Goal: Information Seeking & Learning: Learn about a topic

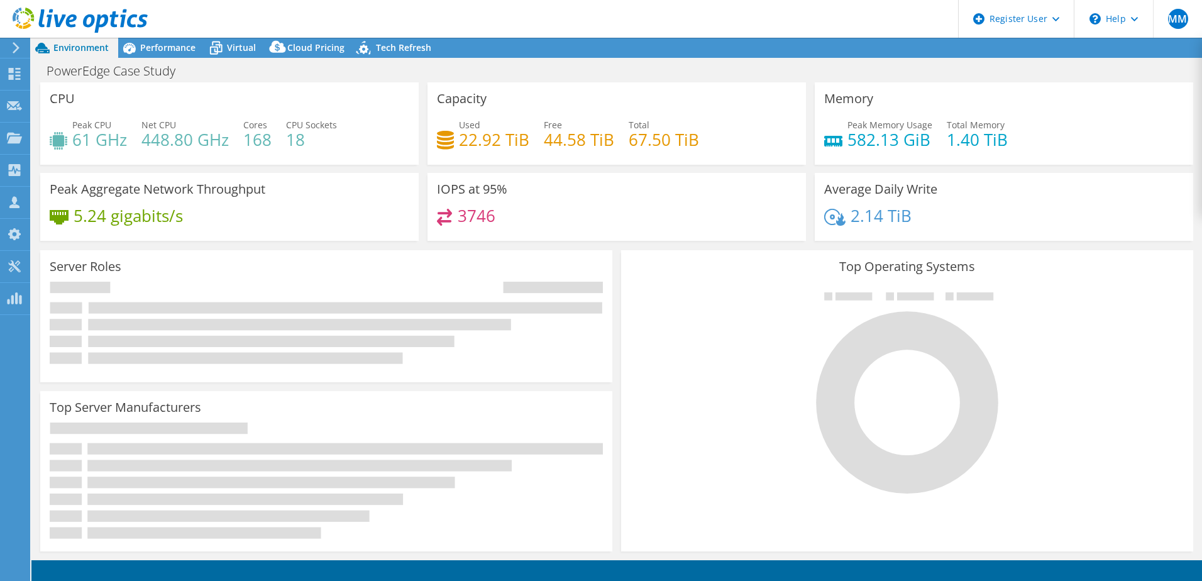
select select "USD"
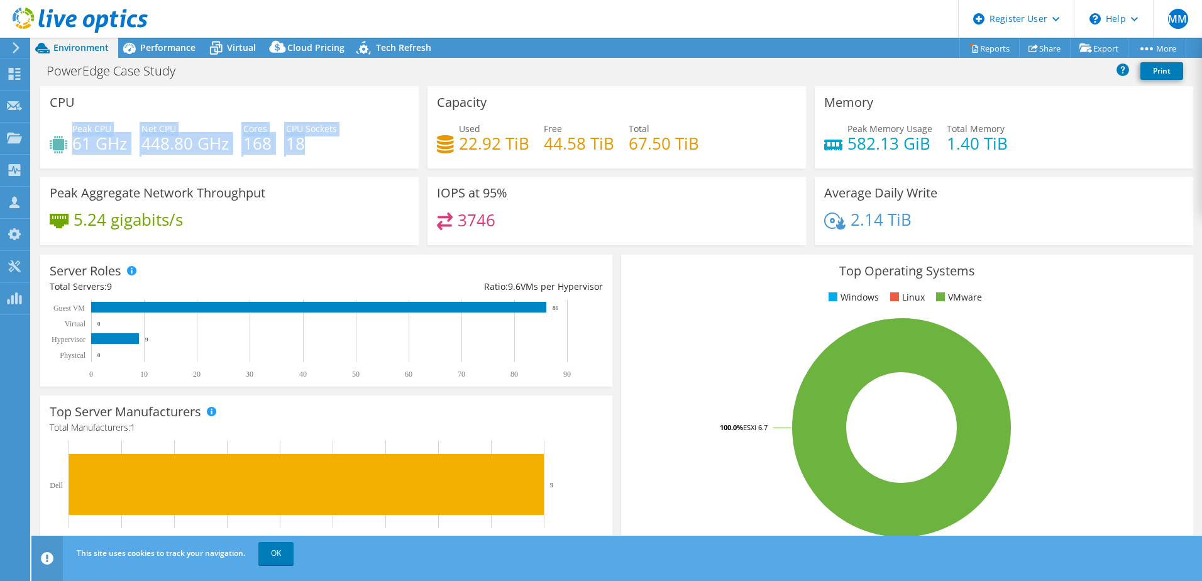
drag, startPoint x: 72, startPoint y: 126, endPoint x: 357, endPoint y: 143, distance: 285.8
click at [357, 143] on div "Peak CPU 61 GHz Net CPU 448.80 GHz Cores 168 CPU Sockets 18" at bounding box center [230, 142] width 360 height 41
copy div "Peak CPU 61 GHz Net CPU 448.80 GHz Cores 168 CPU Sockets 18"
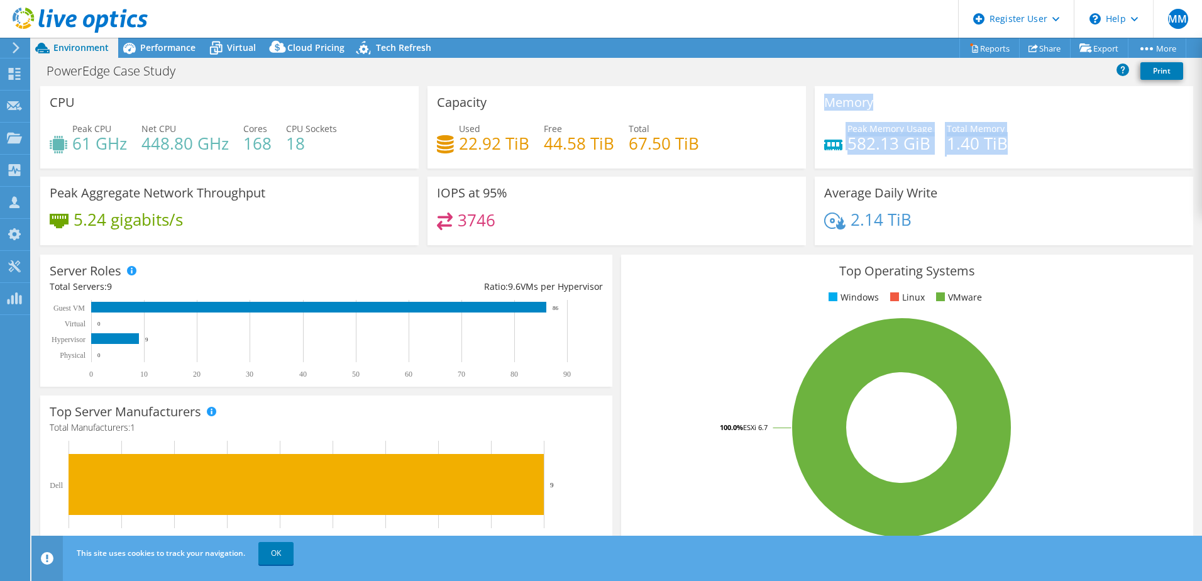
drag, startPoint x: 820, startPoint y: 99, endPoint x: 1011, endPoint y: 138, distance: 195.0
click at [1011, 138] on div "Memory Peak Memory Usage 582.13 GiB Total Memory 1.40 TiB" at bounding box center [1004, 127] width 378 height 82
copy div "Memory Peak Memory Usage 582.13 GiB Total Memory 1.40 TiB"
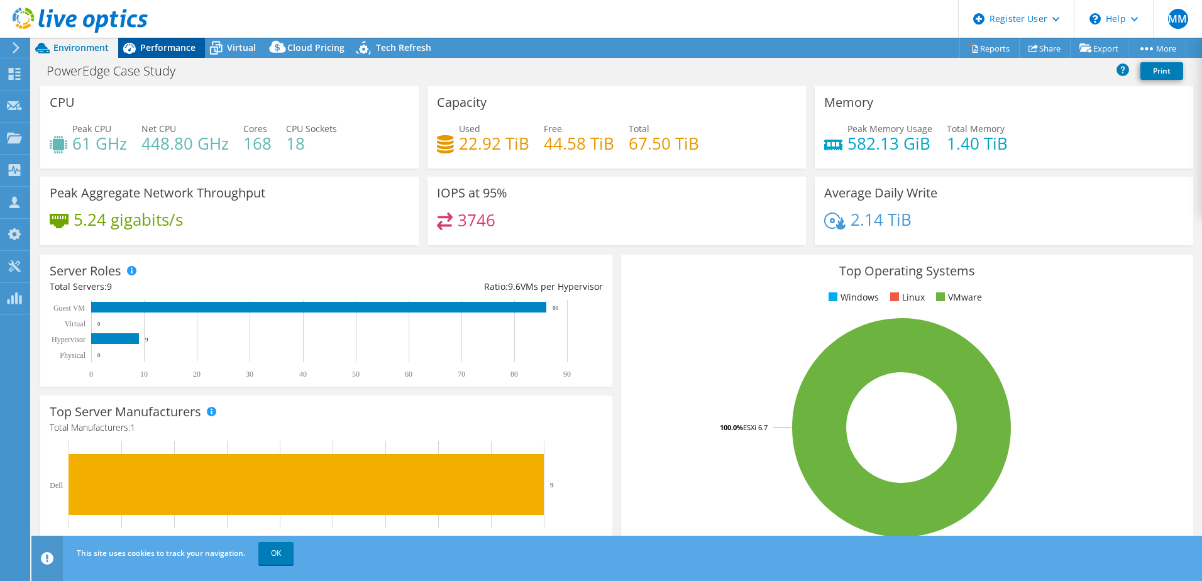
click at [175, 45] on span "Performance" at bounding box center [167, 47] width 55 height 12
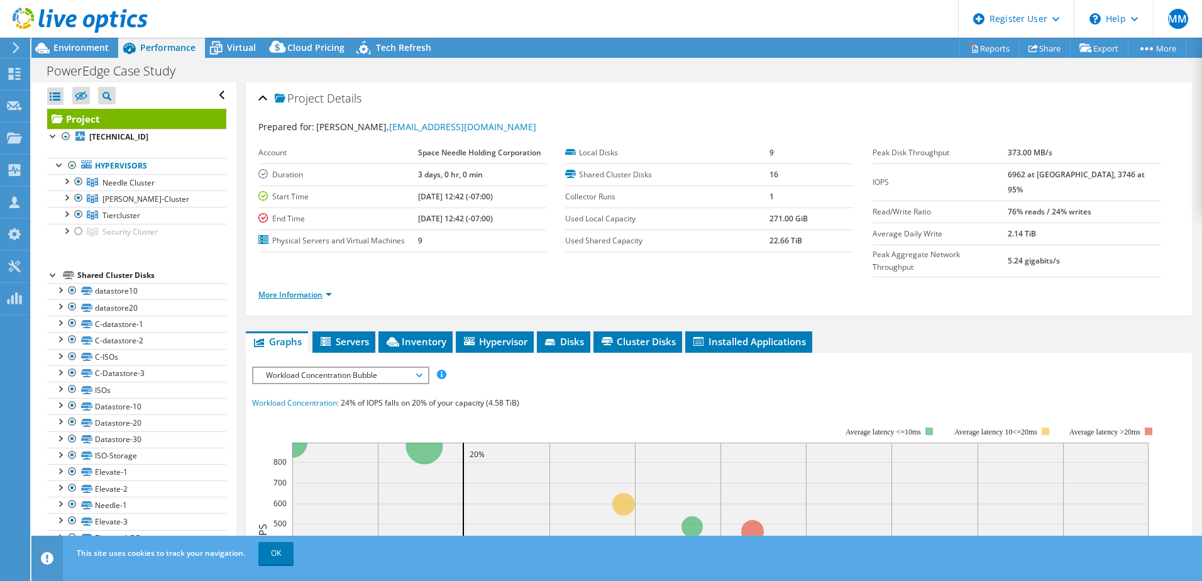
click at [299, 289] on link "More Information" at bounding box center [295, 294] width 74 height 11
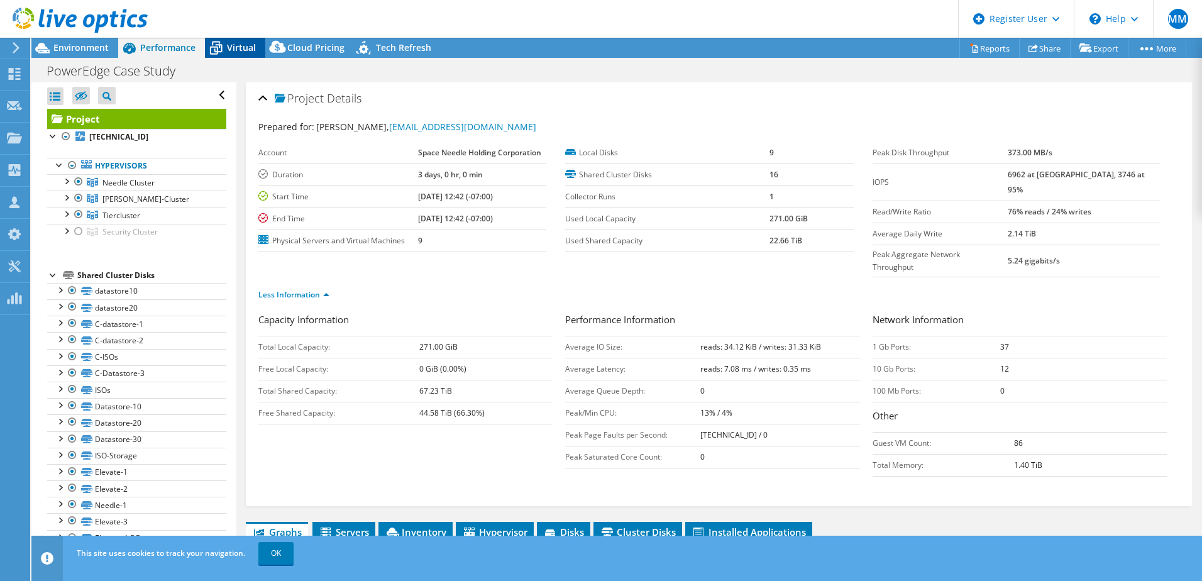
click at [240, 45] on span "Virtual" at bounding box center [241, 47] width 29 height 12
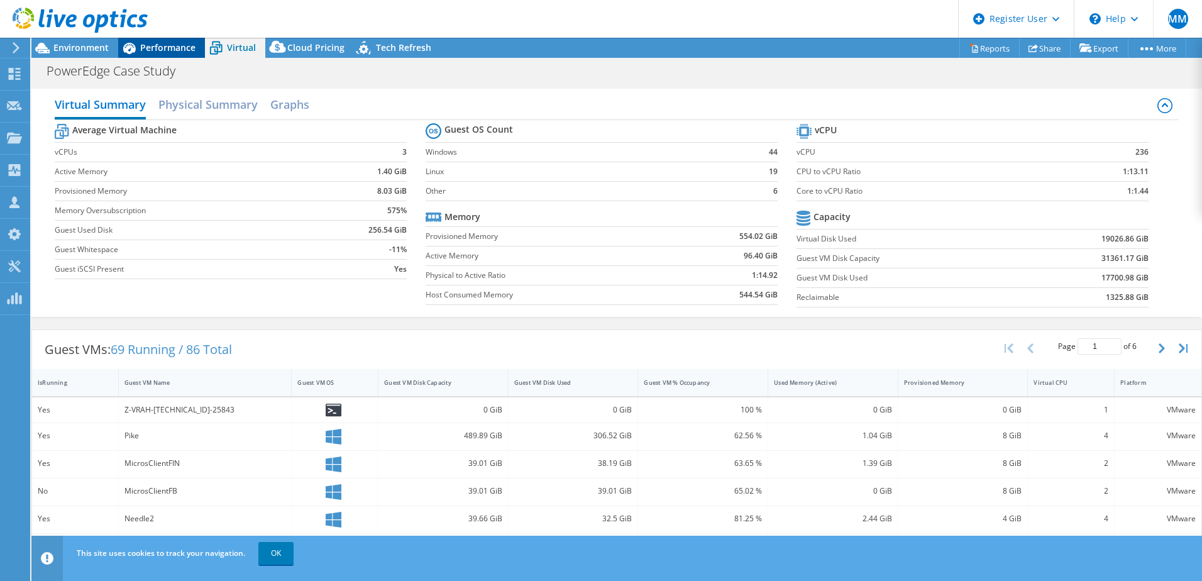
click at [162, 45] on span "Performance" at bounding box center [167, 47] width 55 height 12
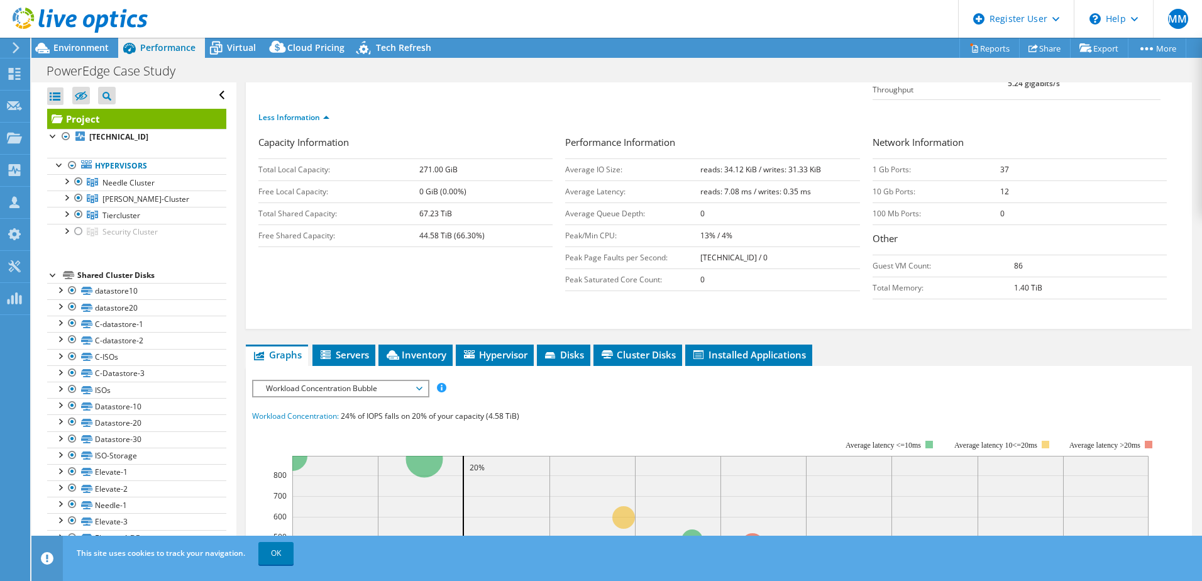
scroll to position [177, 0]
click at [370, 344] on li "Servers" at bounding box center [343, 354] width 63 height 21
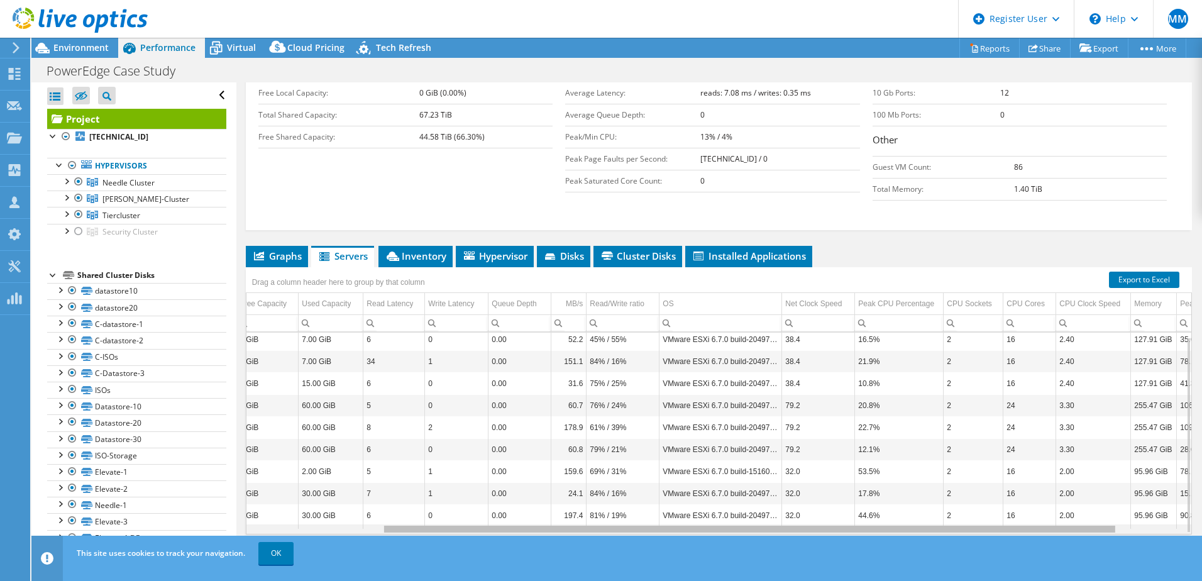
scroll to position [0, 0]
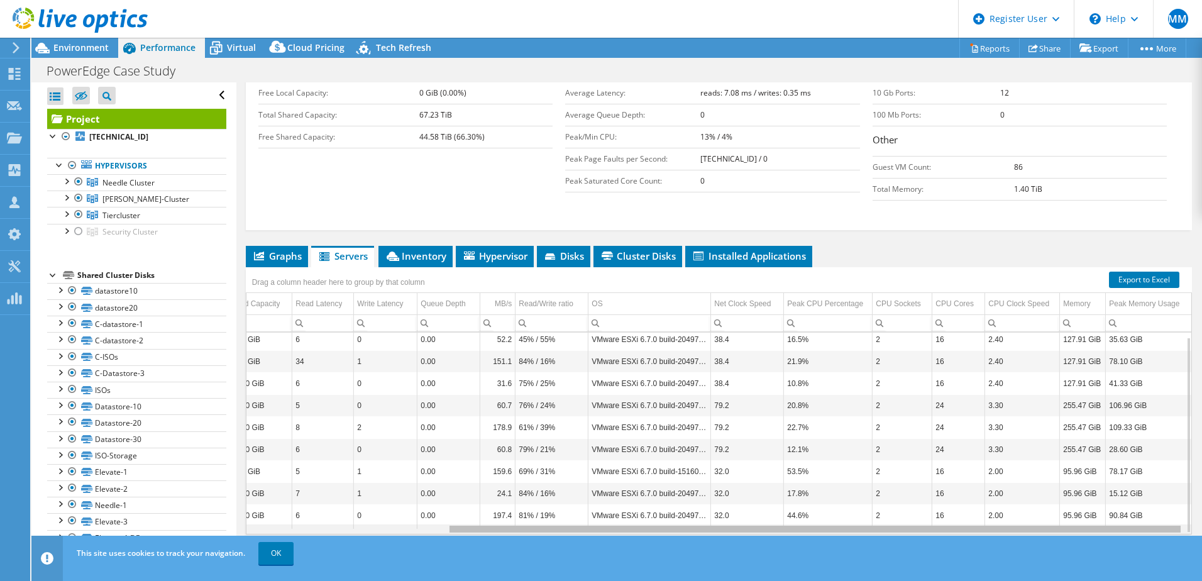
drag, startPoint x: 787, startPoint y: 507, endPoint x: 1023, endPoint y: 521, distance: 236.1
click at [1023, 521] on body "MM Dell User Mary McMahon Mary.McMahon@dell.com Dell My Profile Log Out \n Help…" at bounding box center [601, 290] width 1202 height 581
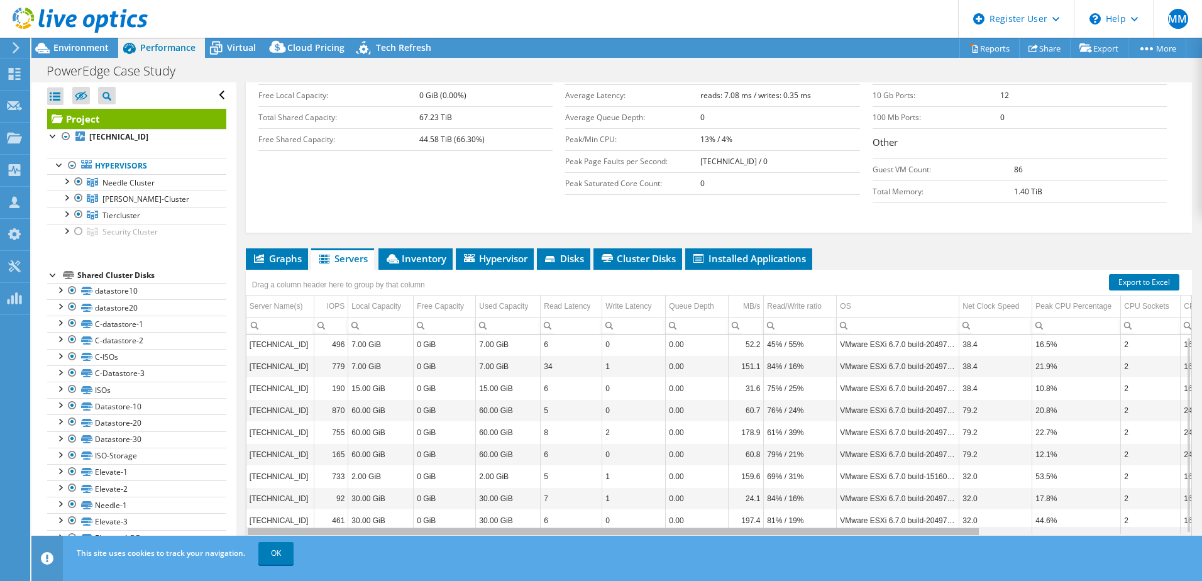
drag, startPoint x: 774, startPoint y: 508, endPoint x: 477, endPoint y: 540, distance: 298.9
click at [477, 540] on body "MM Dell User Mary McMahon Mary.McMahon@dell.com Dell My Profile Log Out \n Help…" at bounding box center [601, 290] width 1202 height 581
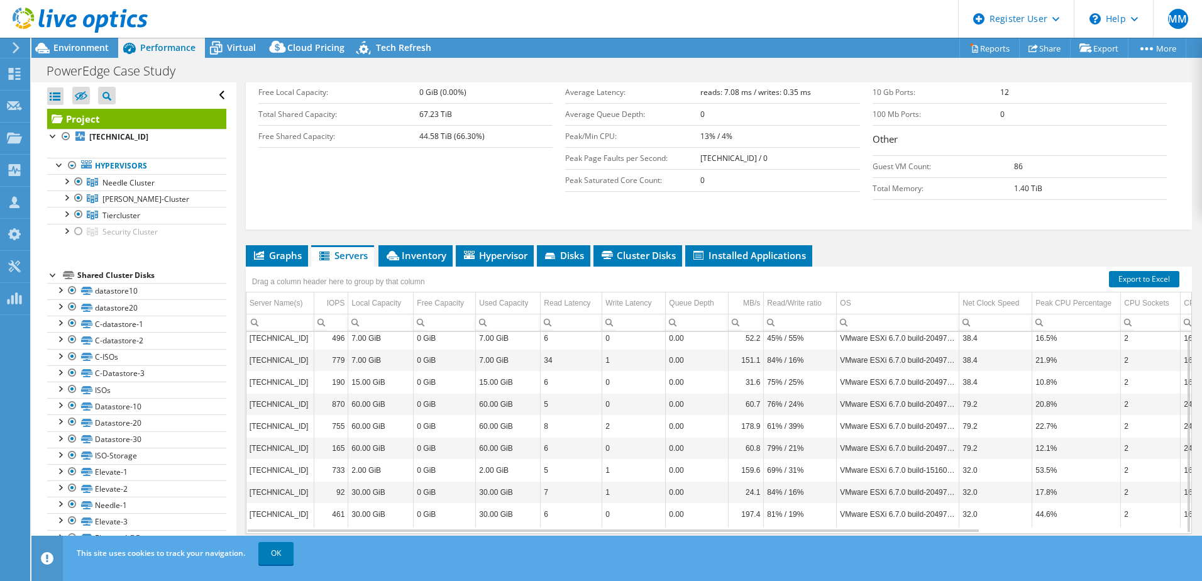
scroll to position [4, 0]
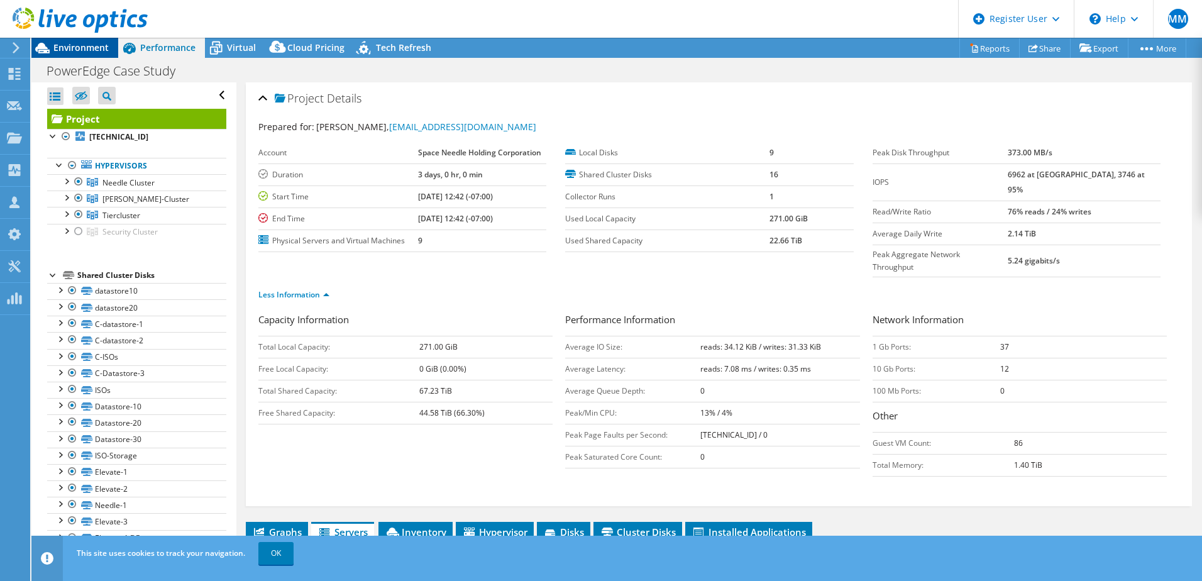
click at [66, 56] on div "Environment" at bounding box center [74, 48] width 87 height 20
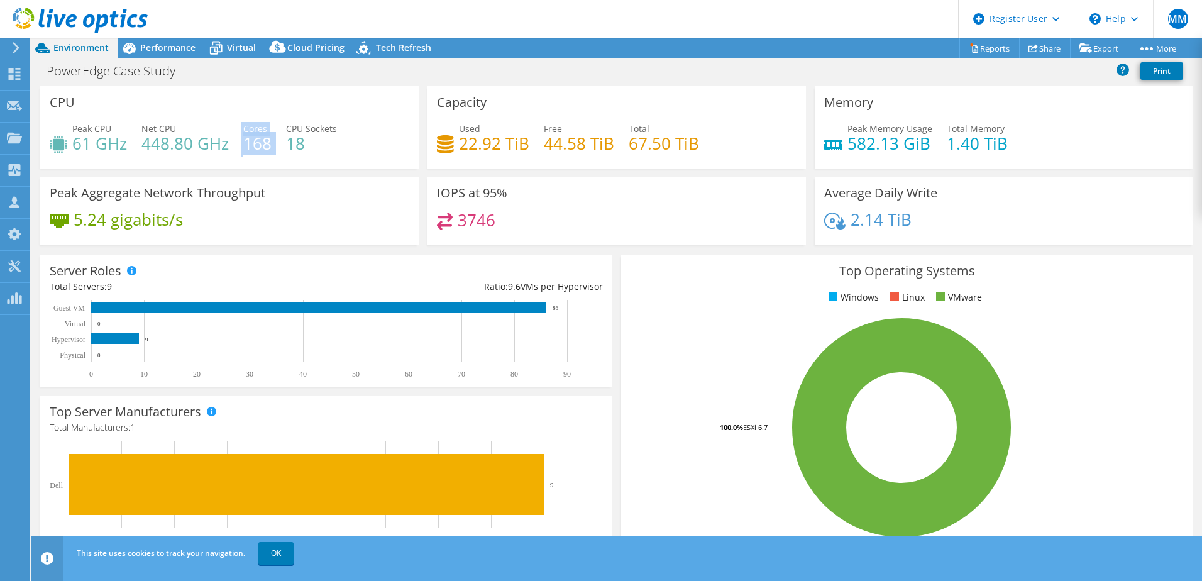
drag, startPoint x: 272, startPoint y: 143, endPoint x: 233, endPoint y: 126, distance: 42.5
click at [233, 126] on div "Peak CPU 61 GHz Net CPU 448.80 GHz Cores 168 CPU Sockets 18" at bounding box center [230, 142] width 360 height 41
click at [393, 161] on div "Peak CPU 61 GHz Net CPU 448.80 GHz Cores 168 CPU Sockets 18" at bounding box center [230, 142] width 360 height 41
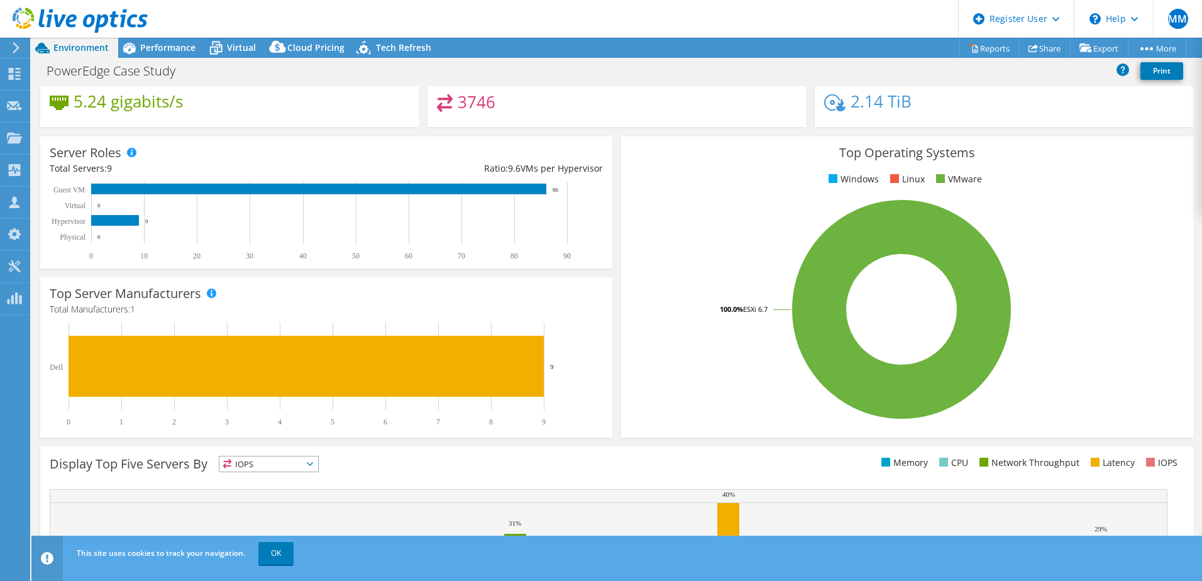
scroll to position [0, 0]
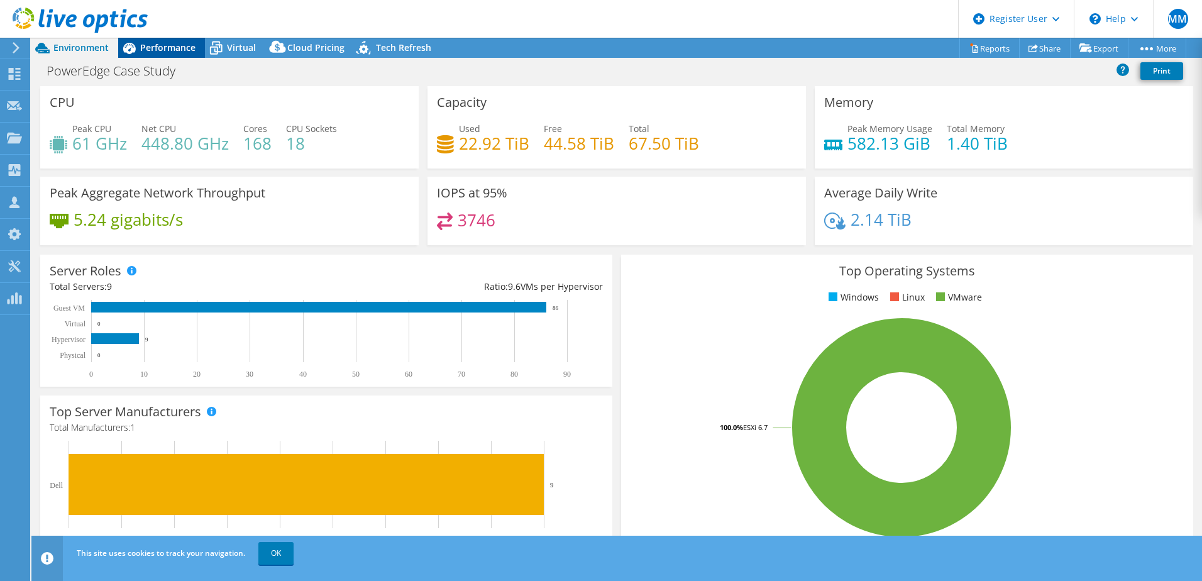
click at [158, 52] on span "Performance" at bounding box center [167, 47] width 55 height 12
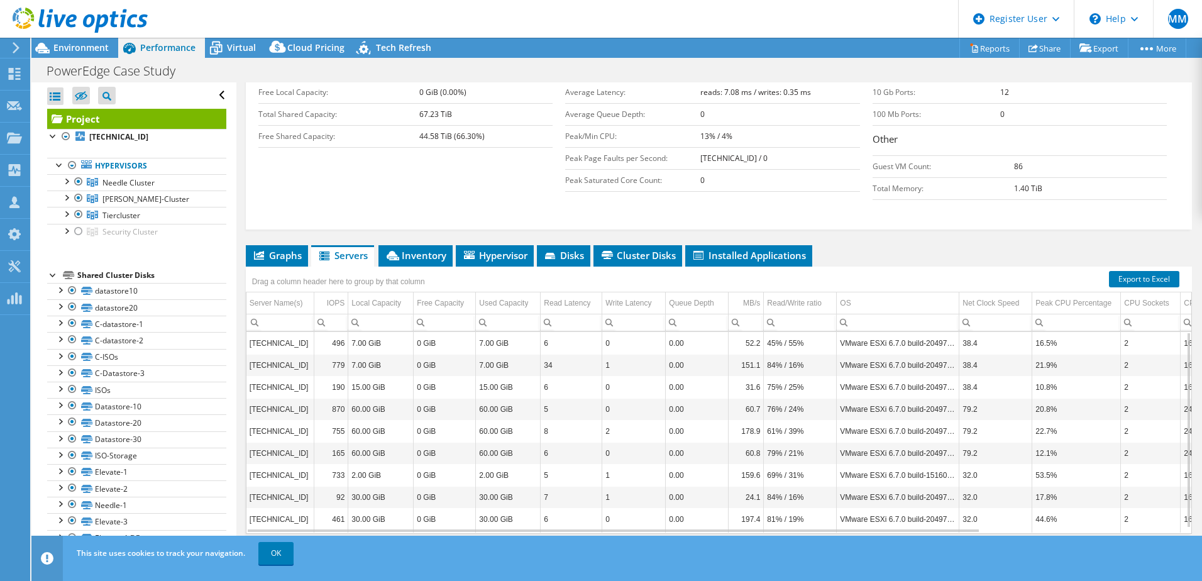
scroll to position [275, 0]
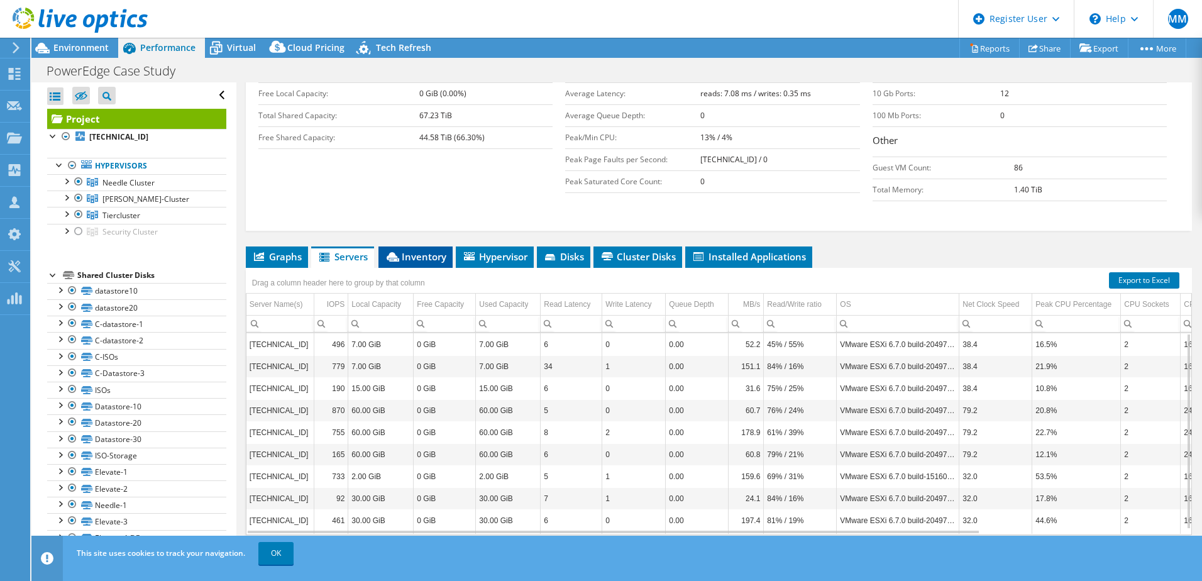
click at [402, 250] on span "Inventory" at bounding box center [416, 256] width 62 height 13
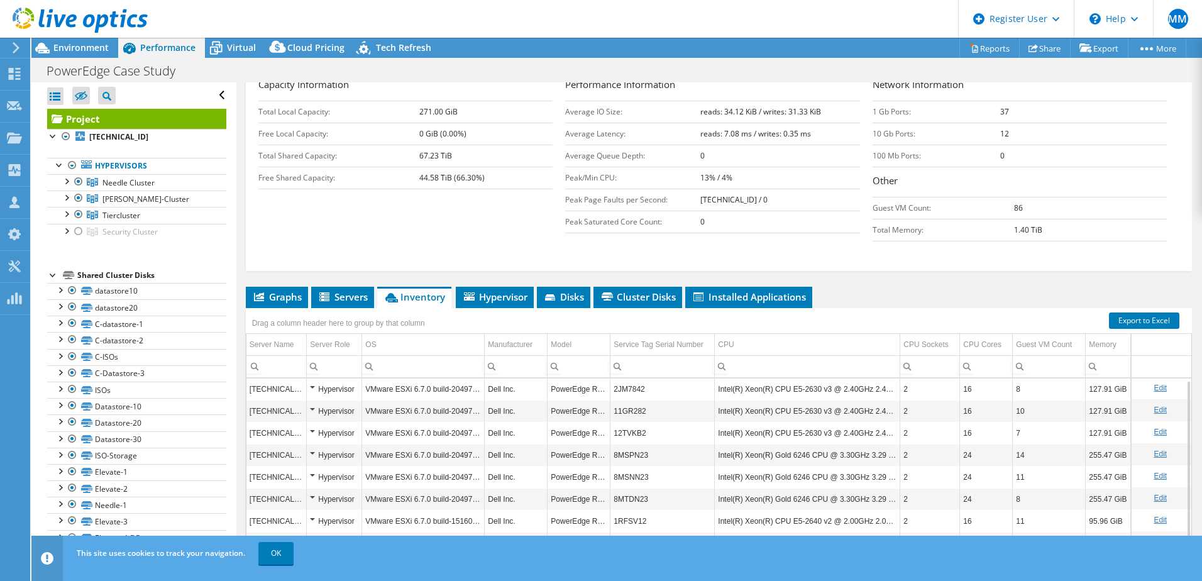
scroll to position [8, 0]
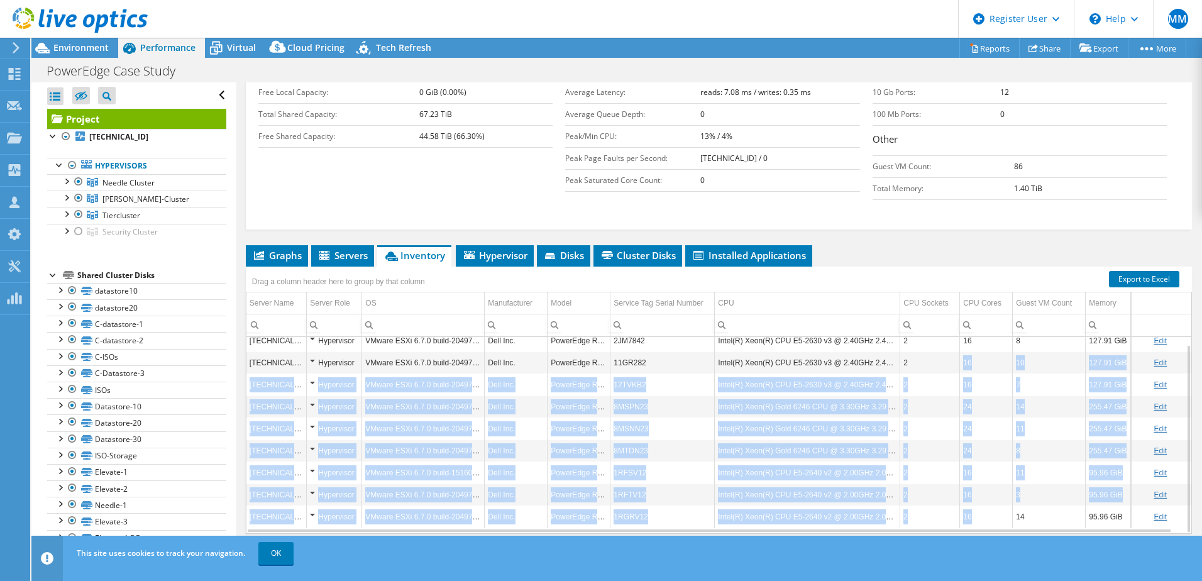
drag, startPoint x: 979, startPoint y: 495, endPoint x: 955, endPoint y: 331, distance: 166.4
click at [955, 331] on tbody "10.32.116.12 Hypervisor VMware ESXi 6.7.0 build-20497097 Dell Inc. PowerEdge R6…" at bounding box center [718, 428] width 945 height 198
drag, startPoint x: 955, startPoint y: 331, endPoint x: 987, endPoint y: 356, distance: 40.2
click at [987, 373] on td "16" at bounding box center [986, 384] width 53 height 22
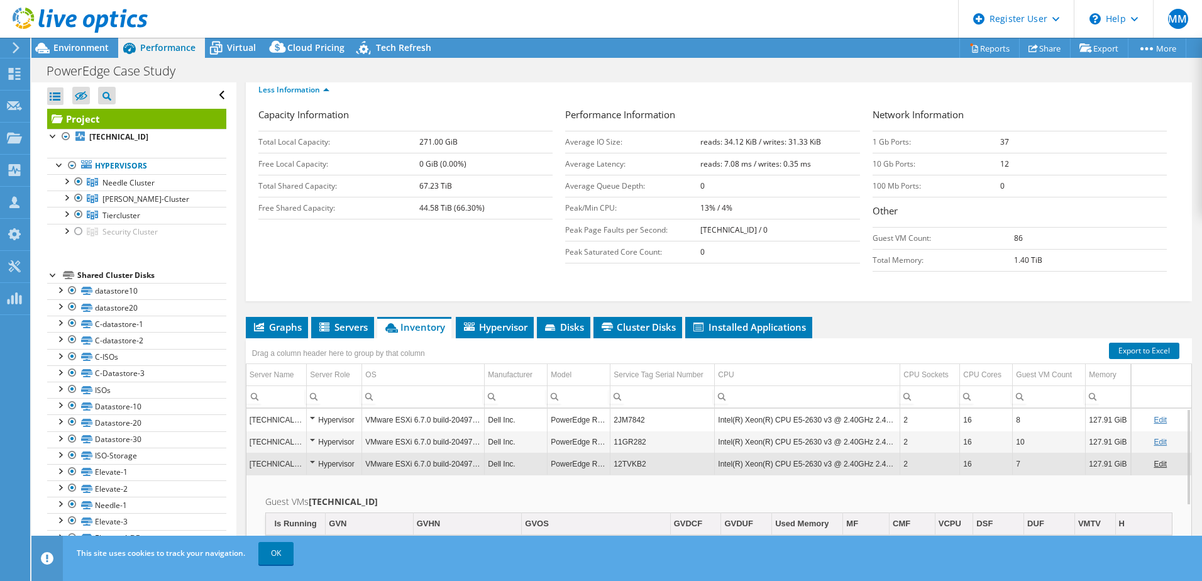
scroll to position [1, 0]
click at [981, 430] on td "16" at bounding box center [986, 441] width 53 height 22
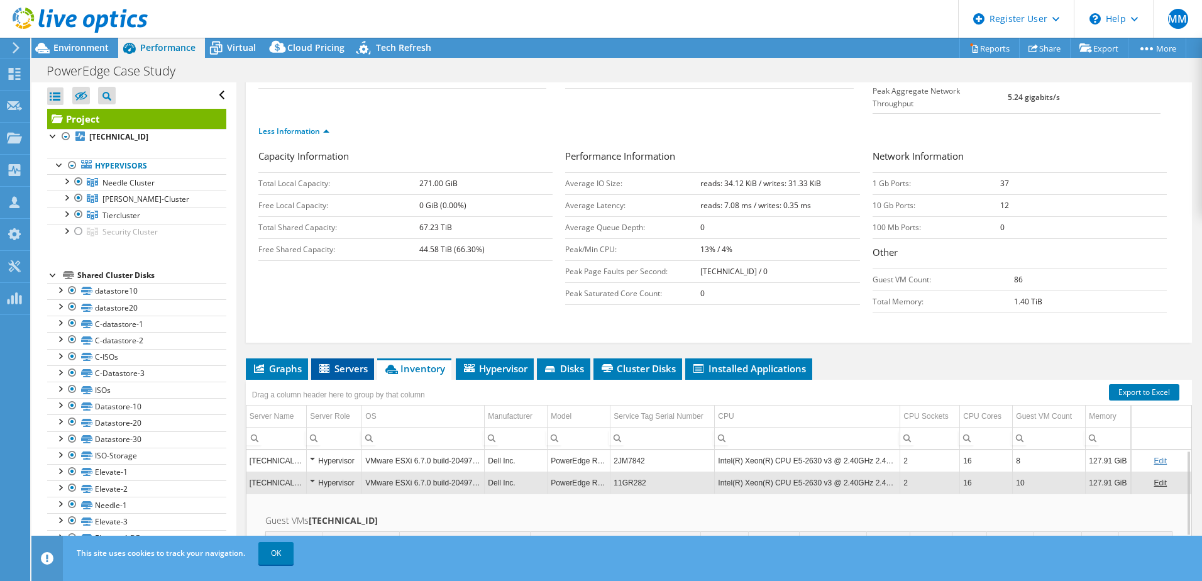
click at [341, 362] on span "Servers" at bounding box center [342, 368] width 50 height 13
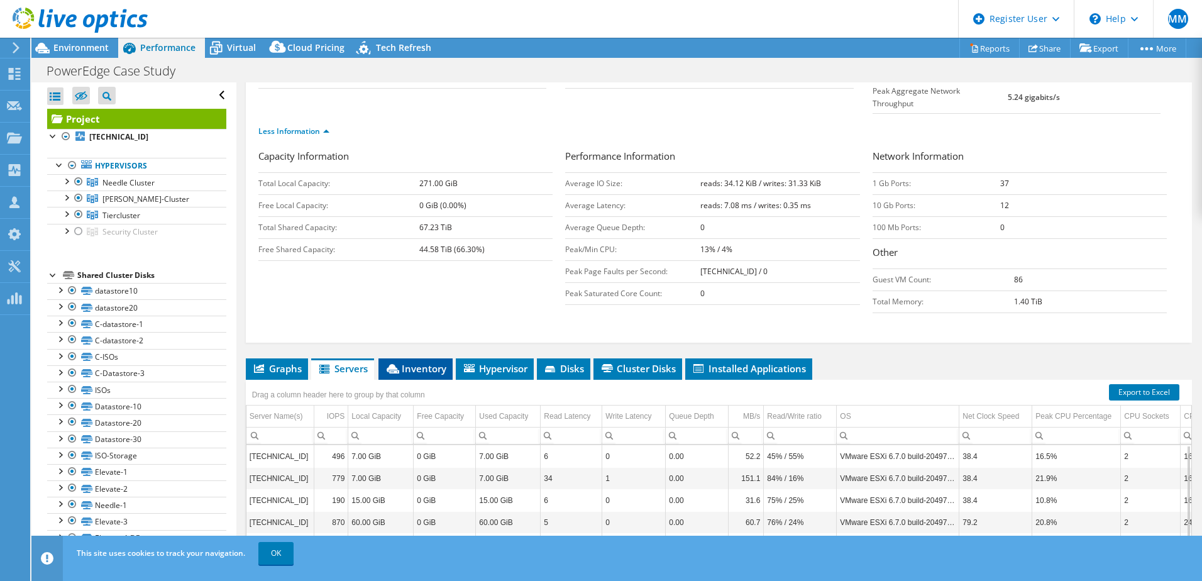
click at [397, 364] on icon at bounding box center [393, 368] width 13 height 9
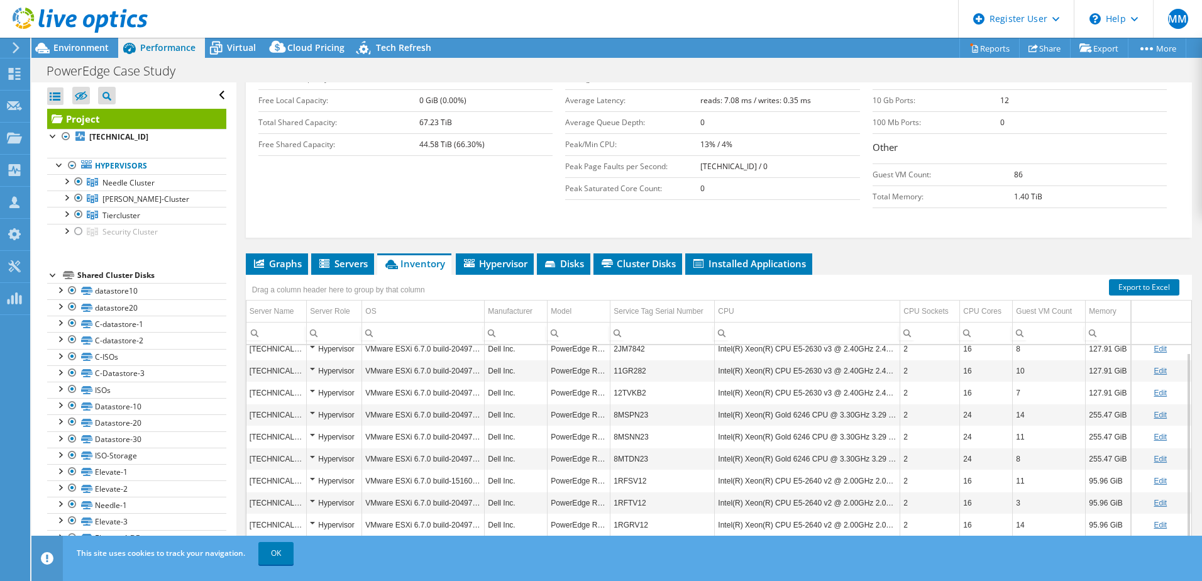
scroll to position [277, 0]
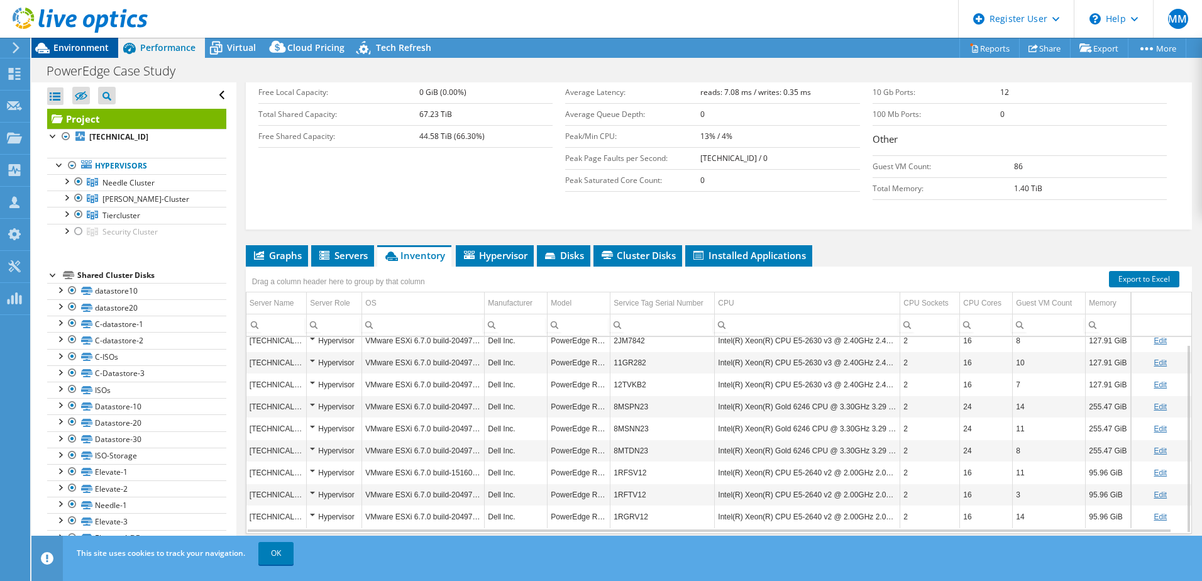
click at [69, 45] on span "Environment" at bounding box center [80, 47] width 55 height 12
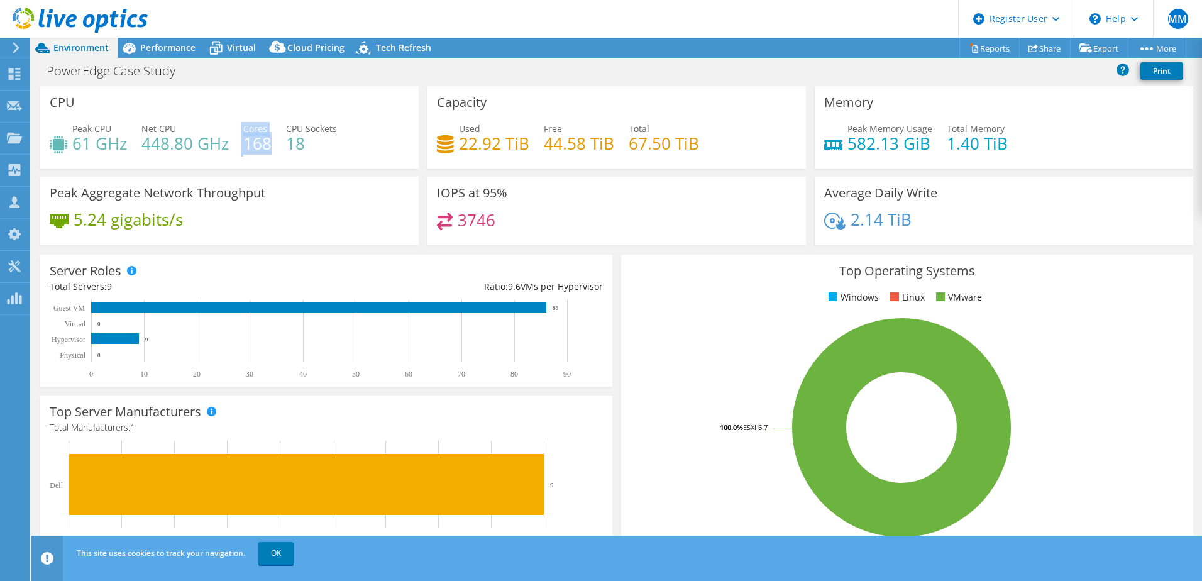
drag, startPoint x: 235, startPoint y: 125, endPoint x: 270, endPoint y: 149, distance: 42.0
click at [270, 149] on div "Peak CPU 61 GHz Net CPU 448.80 GHz Cores 168 CPU Sockets 18" at bounding box center [230, 142] width 360 height 41
drag, startPoint x: 270, startPoint y: 149, endPoint x: 168, endPoint y: 51, distance: 140.9
click at [168, 51] on span "Performance" at bounding box center [167, 47] width 55 height 12
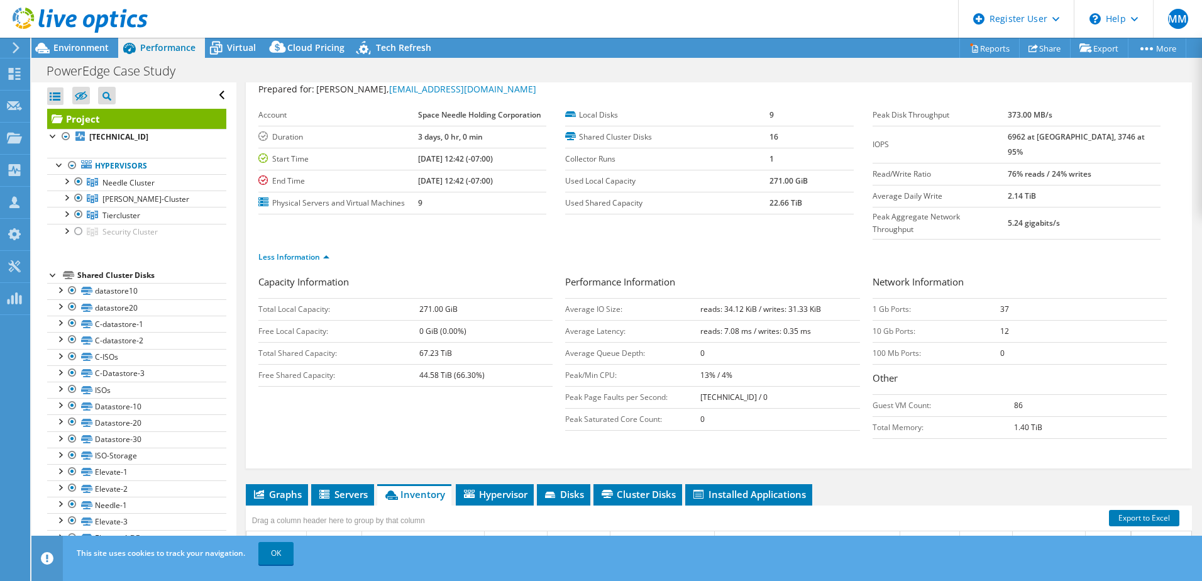
scroll to position [0, 0]
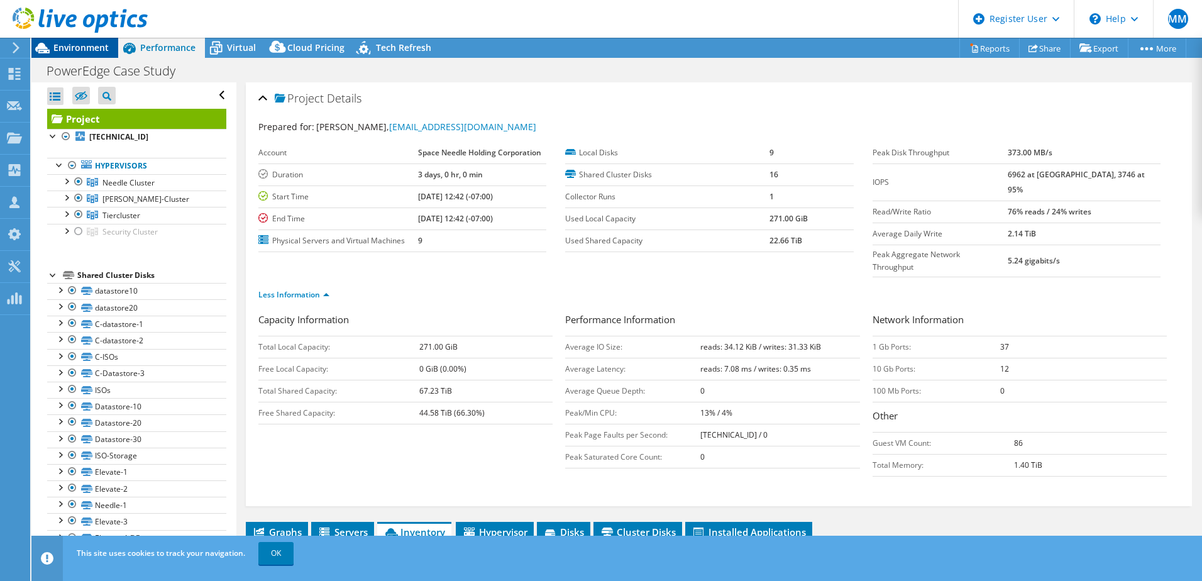
click at [87, 45] on span "Environment" at bounding box center [80, 47] width 55 height 12
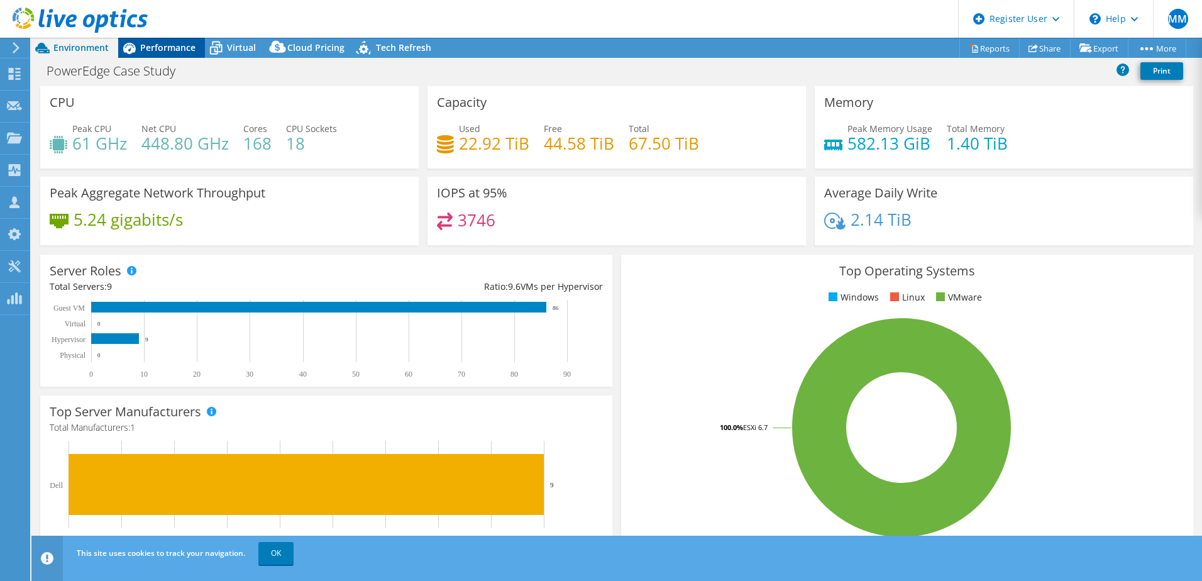
click at [163, 45] on span "Performance" at bounding box center [167, 47] width 55 height 12
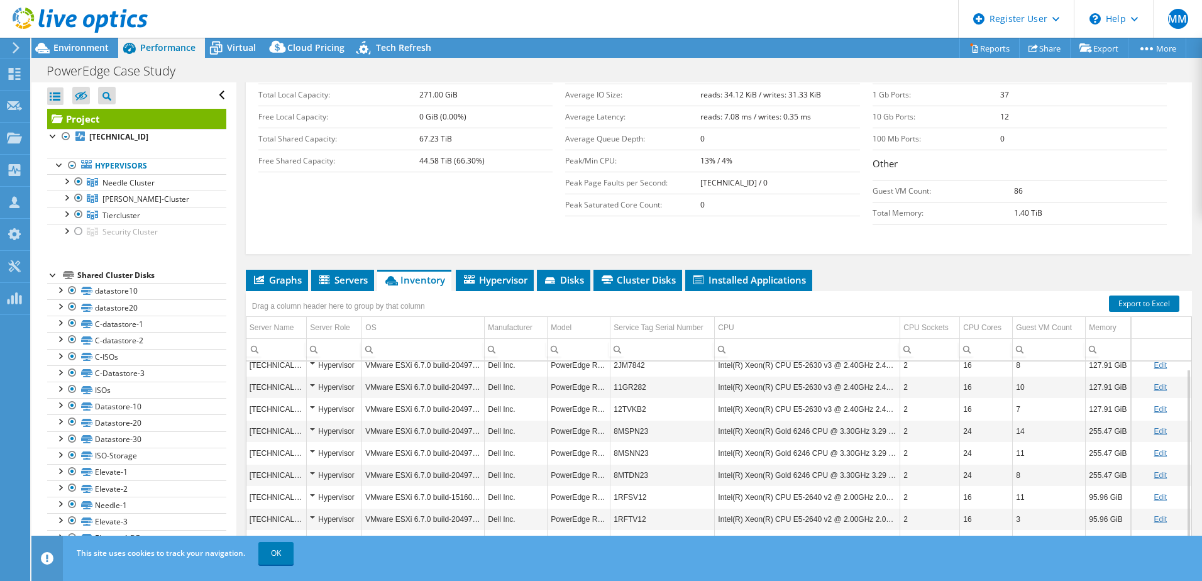
scroll to position [244, 0]
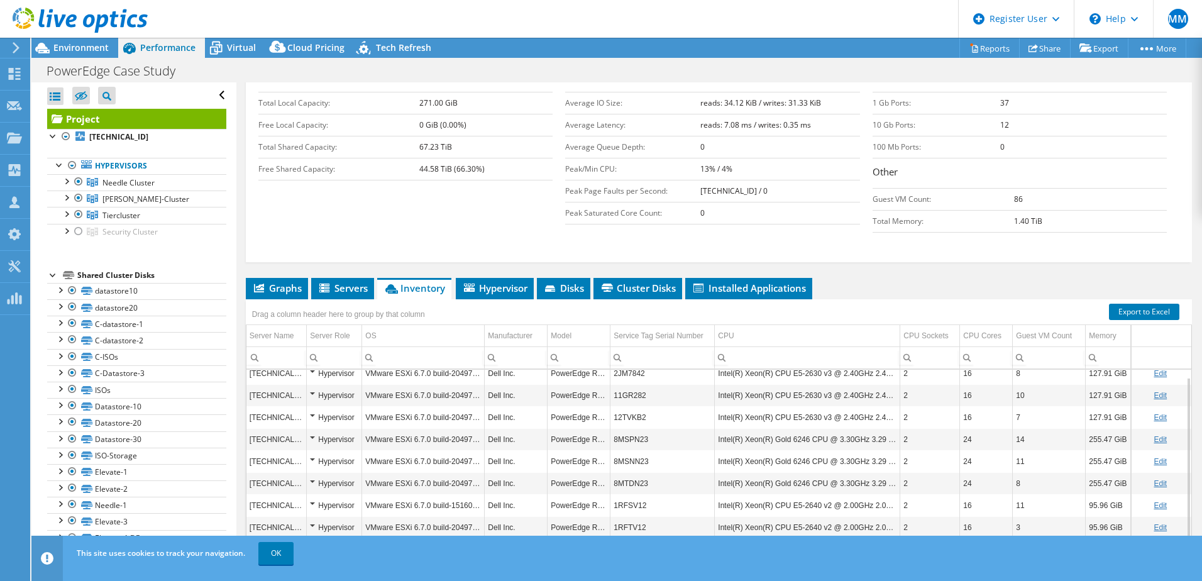
click at [225, 250] on div "Open All Close All Hide Excluded Nodes Project Tree Filter" at bounding box center [133, 412] width 204 height 660
click at [309, 278] on ul "Graphs Servers Inventory Hypervisor Disks Cluster Disks Installed Applications" at bounding box center [719, 288] width 946 height 21
click at [294, 282] on span "Graphs" at bounding box center [277, 288] width 50 height 13
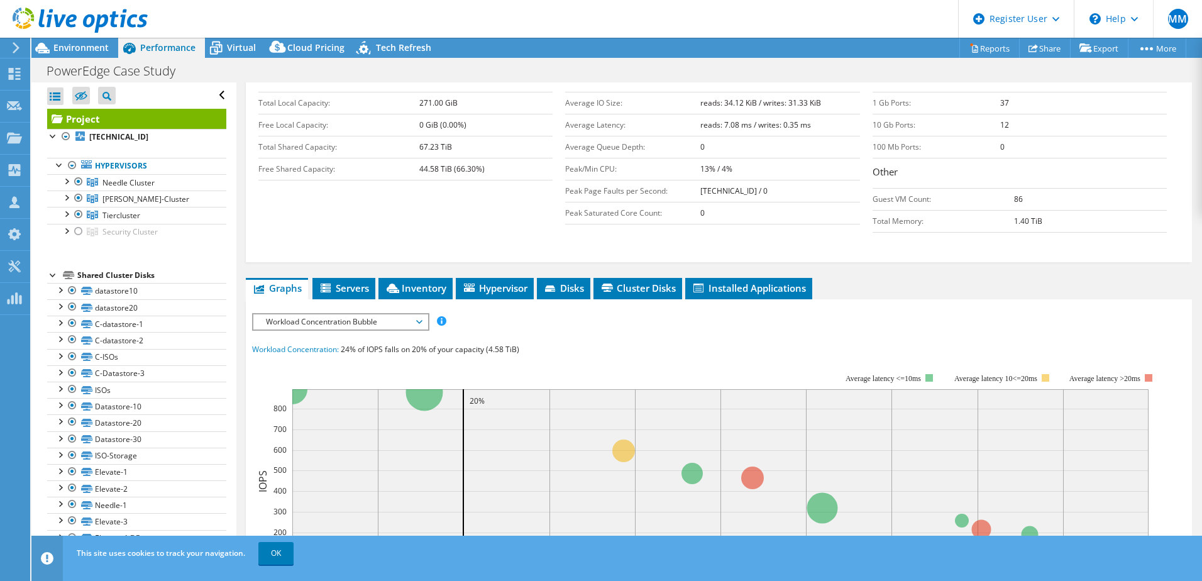
click at [369, 314] on span "Workload Concentration Bubble" at bounding box center [341, 321] width 162 height 15
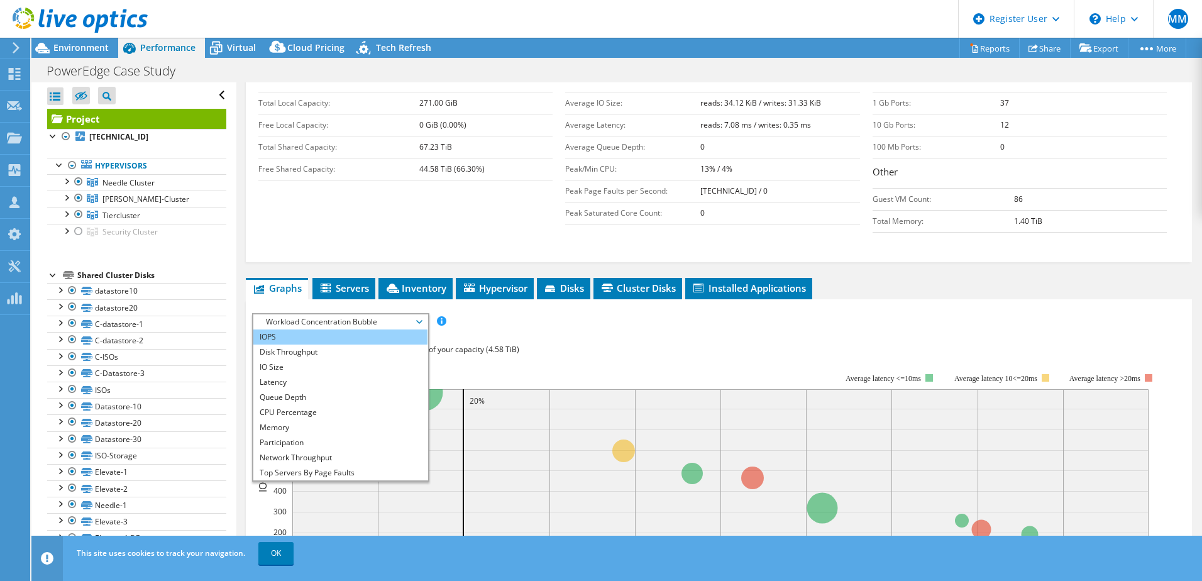
click at [375, 329] on li "IOPS" at bounding box center [340, 336] width 174 height 15
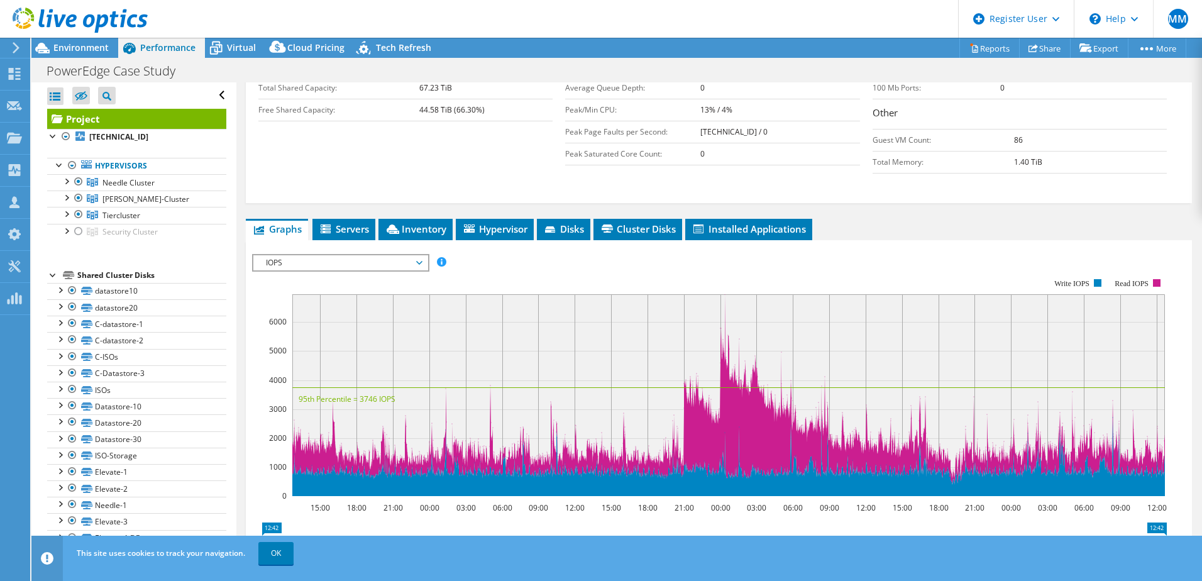
scroll to position [302, 0]
click at [359, 256] on span "IOPS" at bounding box center [341, 263] width 162 height 15
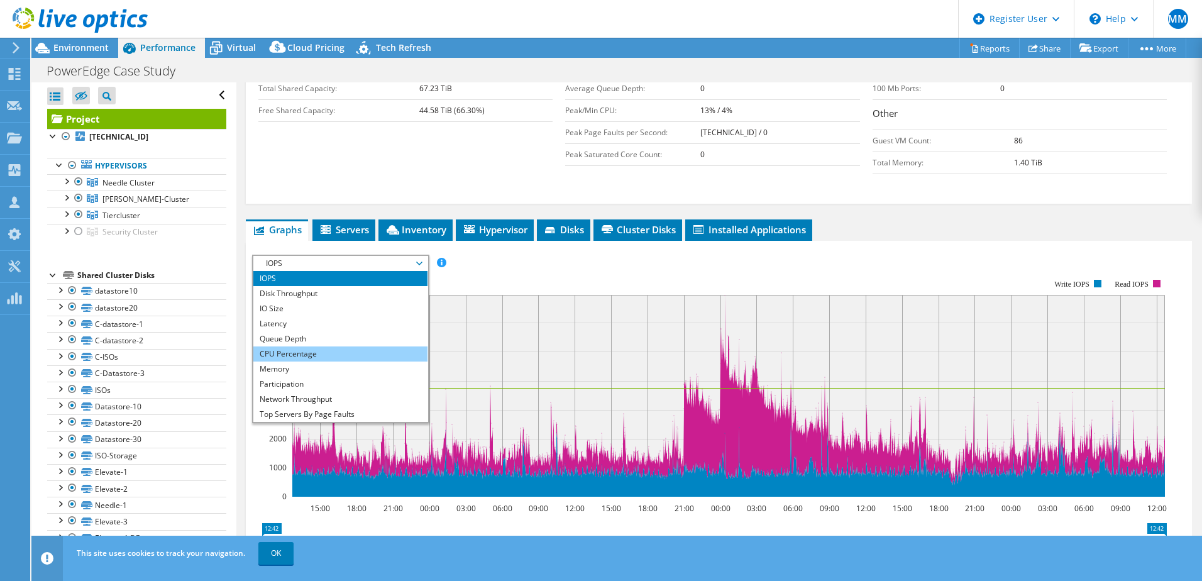
click at [357, 346] on li "CPU Percentage" at bounding box center [340, 353] width 174 height 15
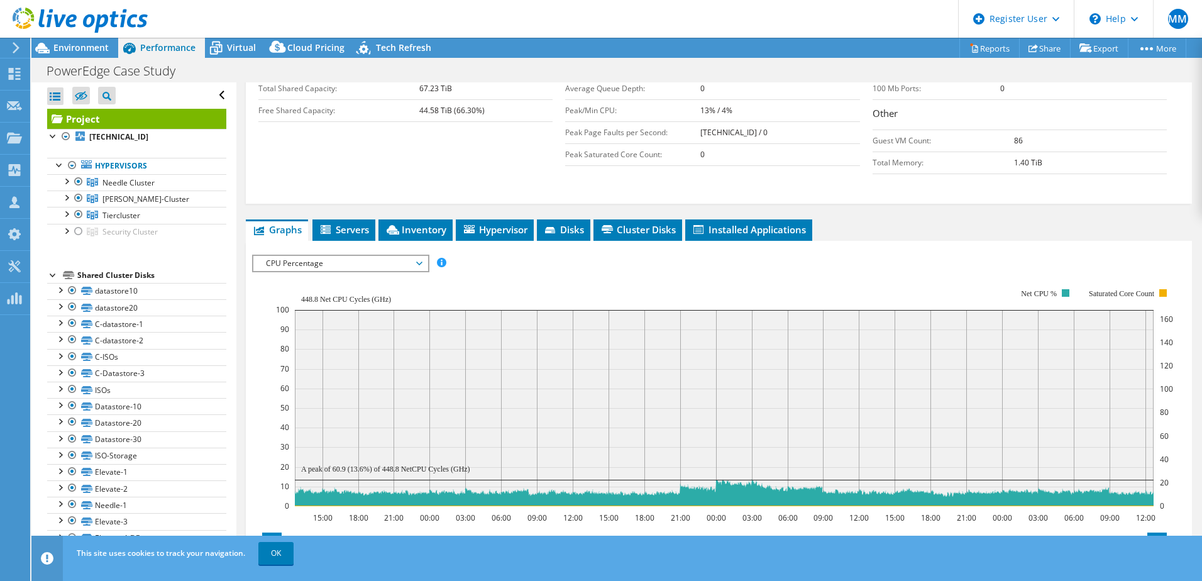
click at [358, 255] on div "CPU Percentage IOPS Disk Throughput IO Size Latency Queue Depth CPU Percentage …" at bounding box center [340, 264] width 177 height 18
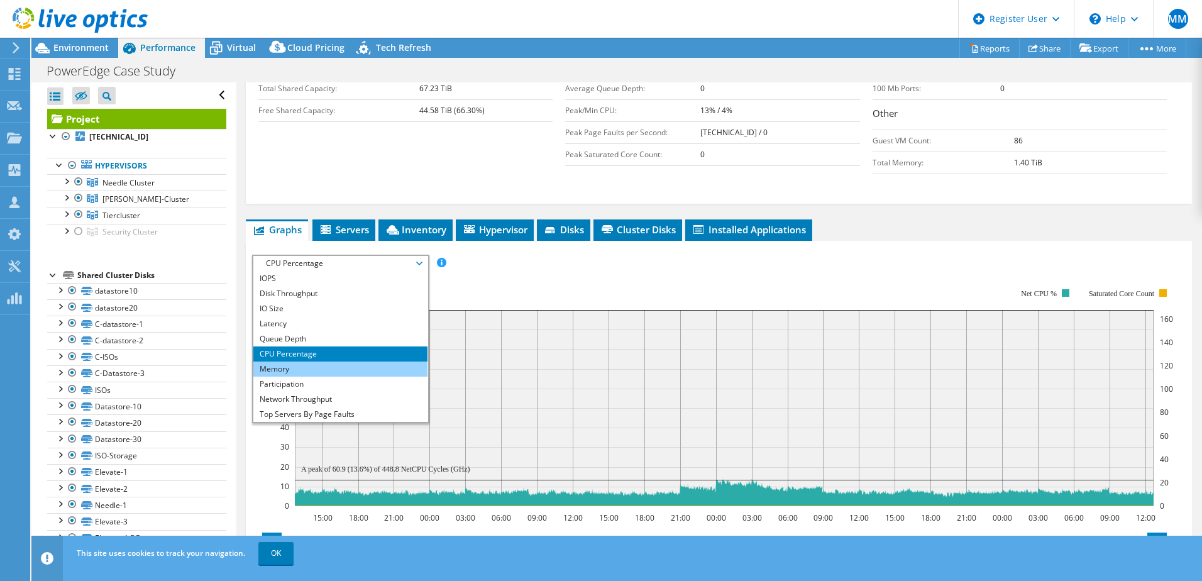
click at [371, 361] on li "Memory" at bounding box center [340, 368] width 174 height 15
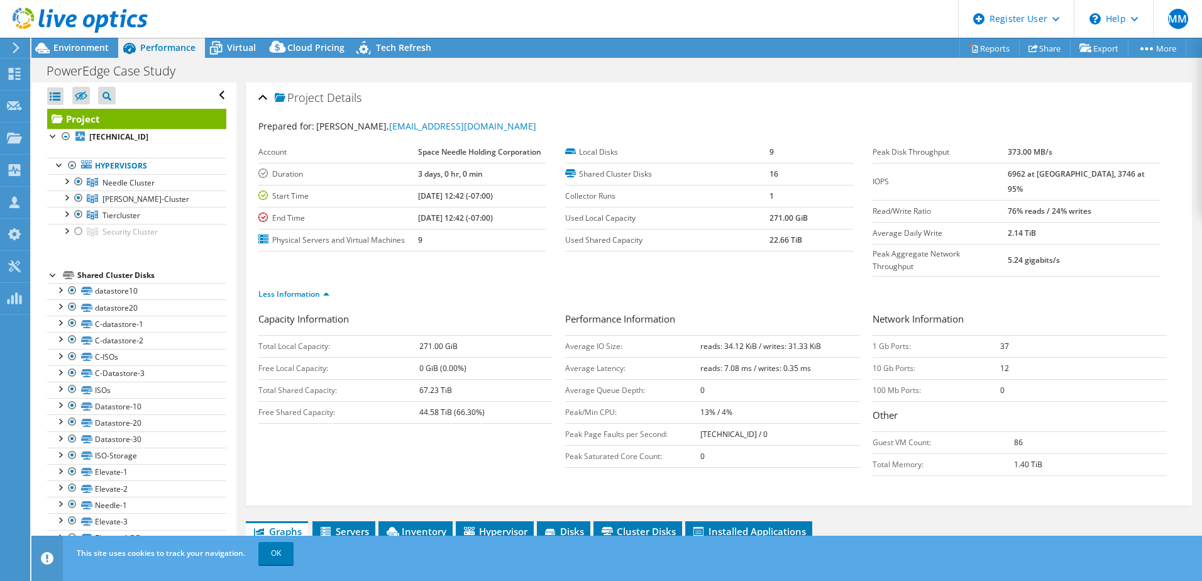
scroll to position [1, 0]
click at [80, 46] on span "Environment" at bounding box center [80, 47] width 55 height 12
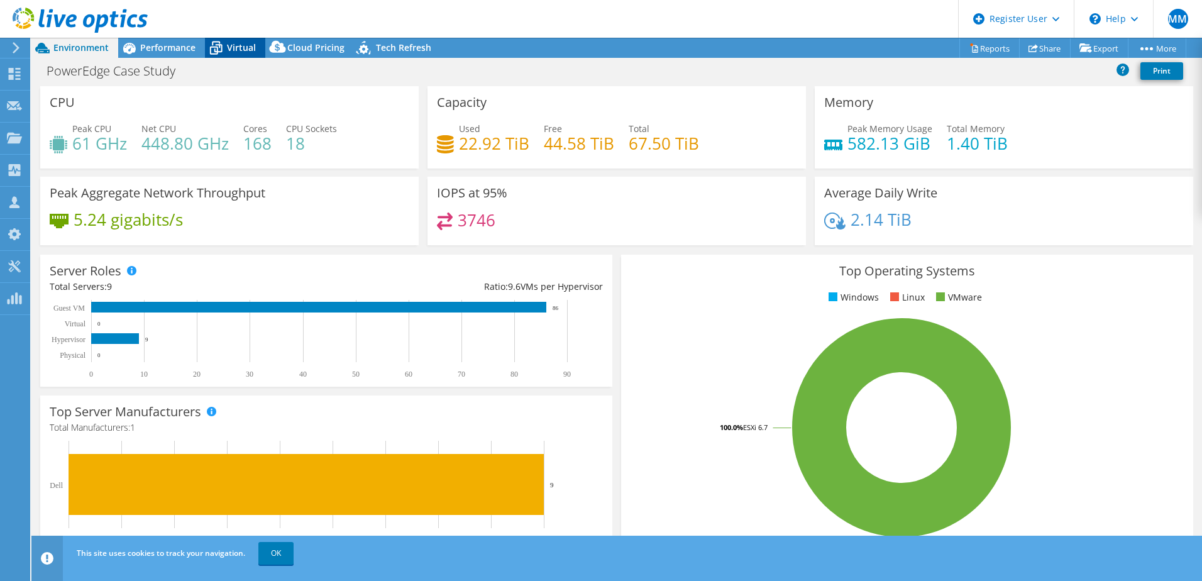
click at [243, 43] on span "Virtual" at bounding box center [241, 47] width 29 height 12
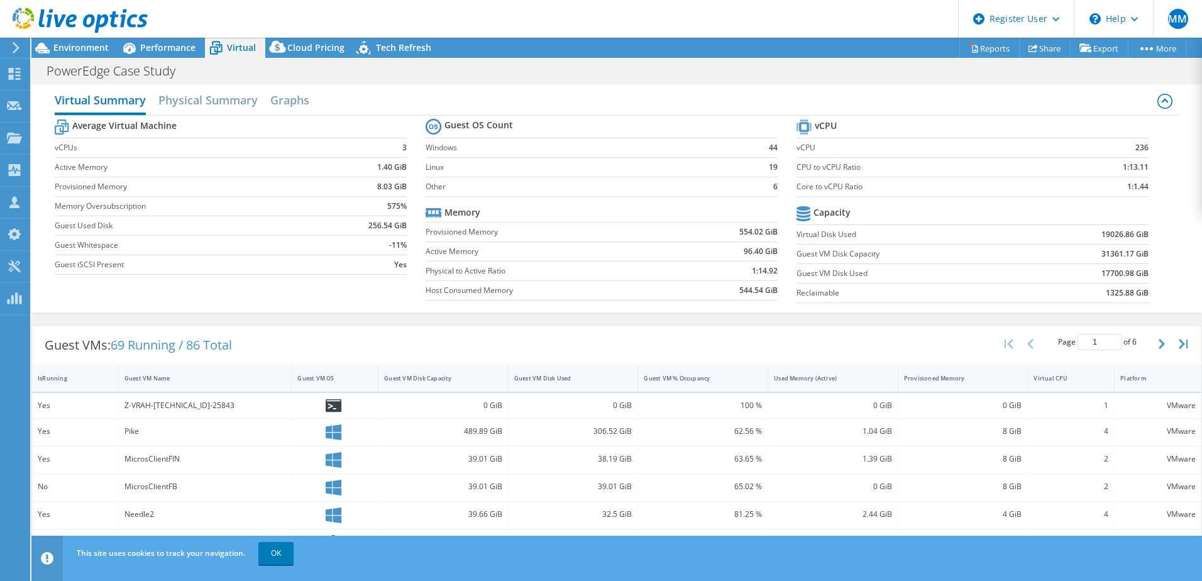
scroll to position [4, 0]
click at [275, 547] on link "OK" at bounding box center [275, 553] width 35 height 23
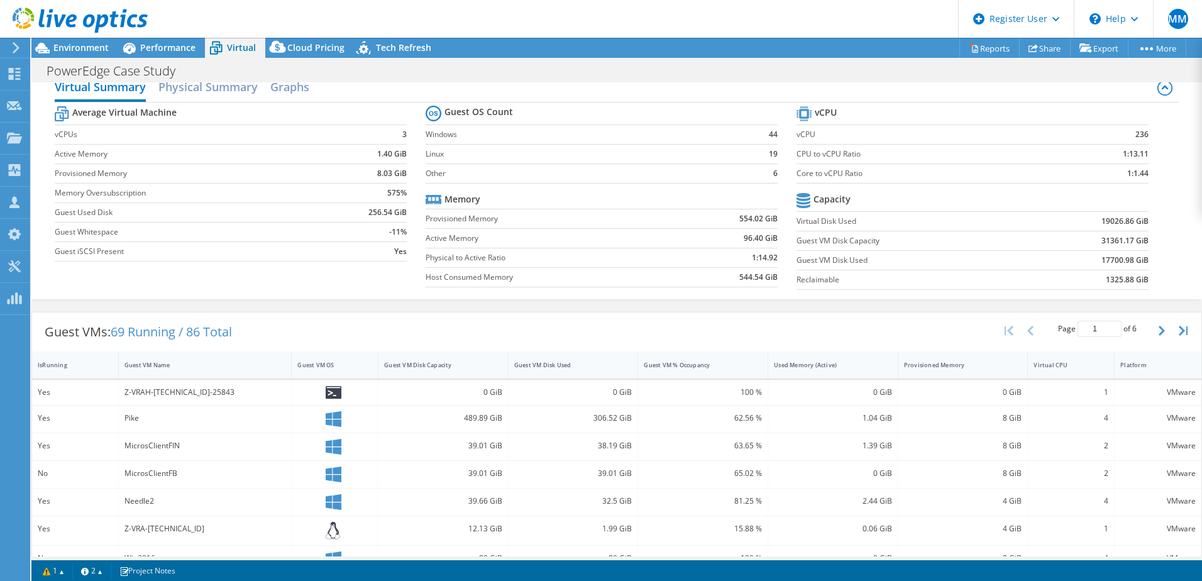
scroll to position [0, 0]
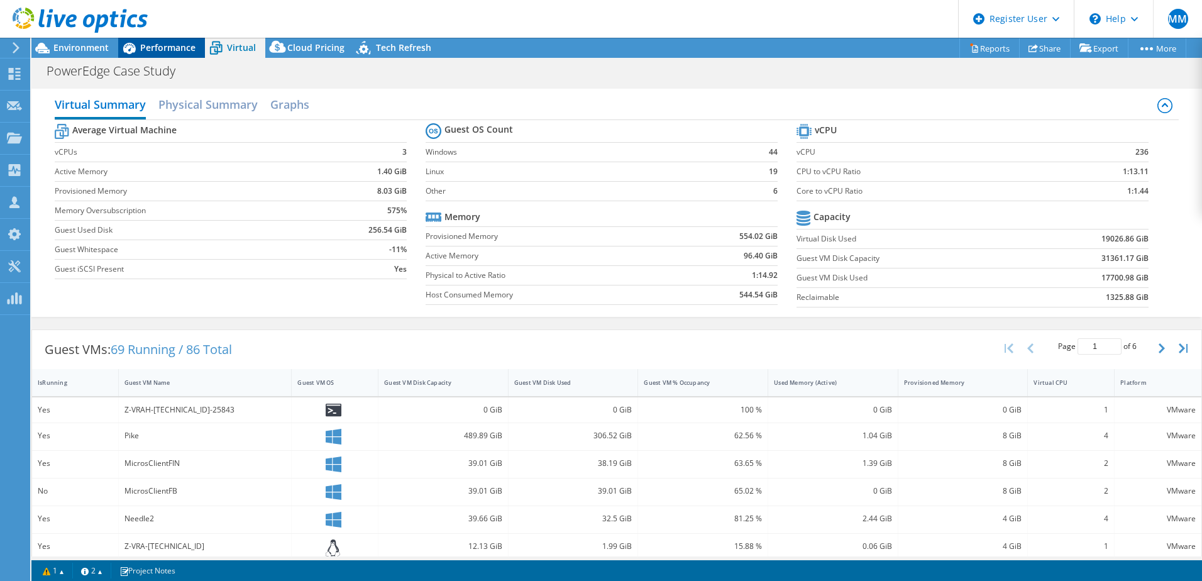
click at [155, 40] on div "Performance" at bounding box center [161, 48] width 87 height 20
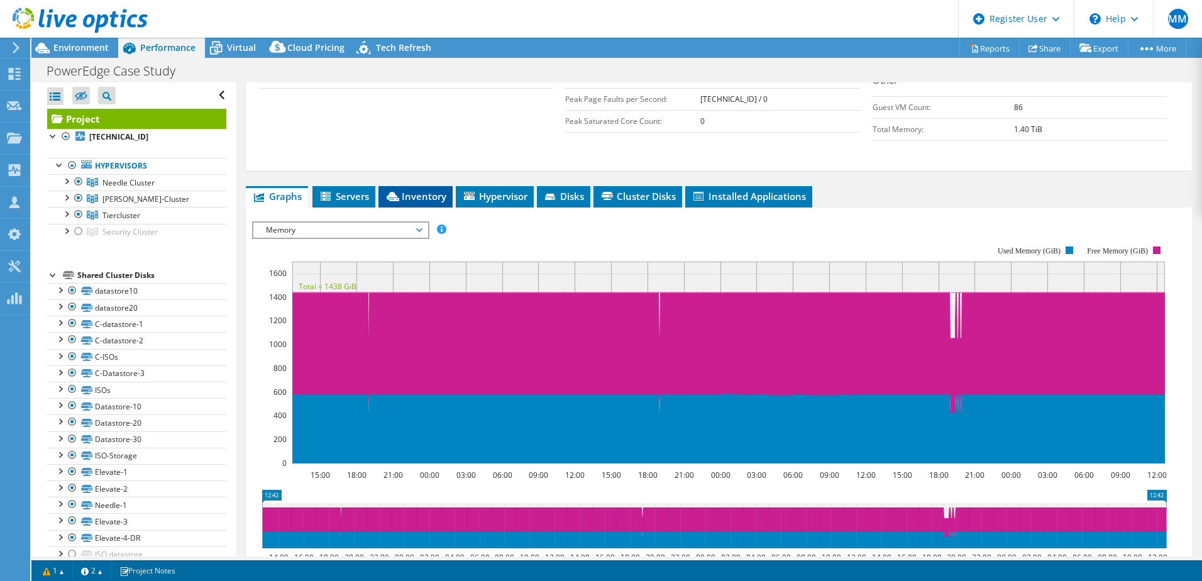
click at [400, 190] on span "Inventory" at bounding box center [416, 196] width 62 height 13
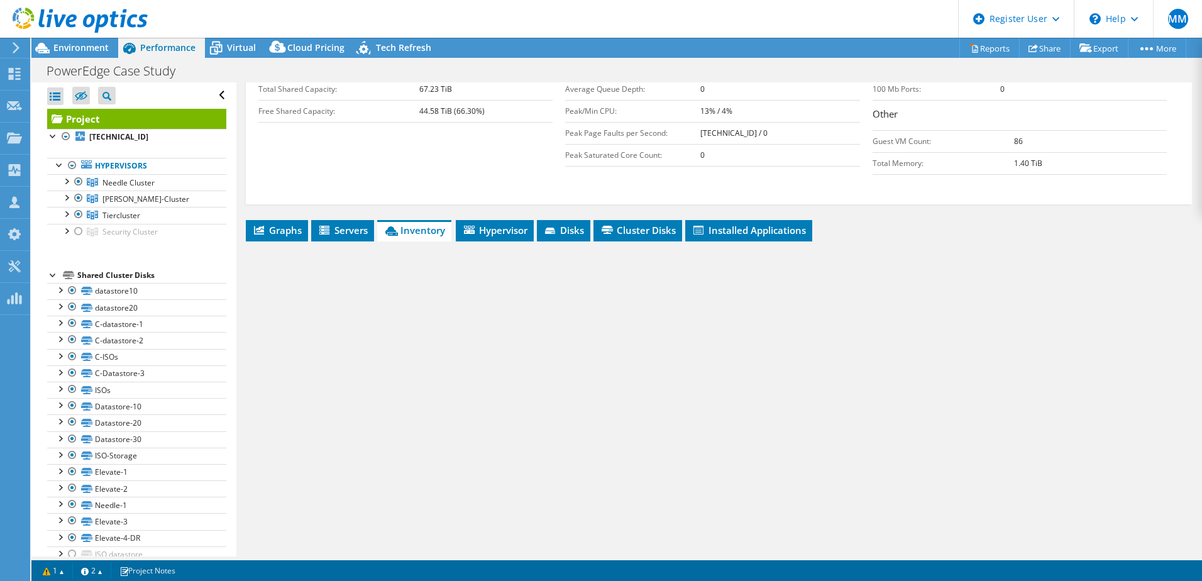
scroll to position [277, 0]
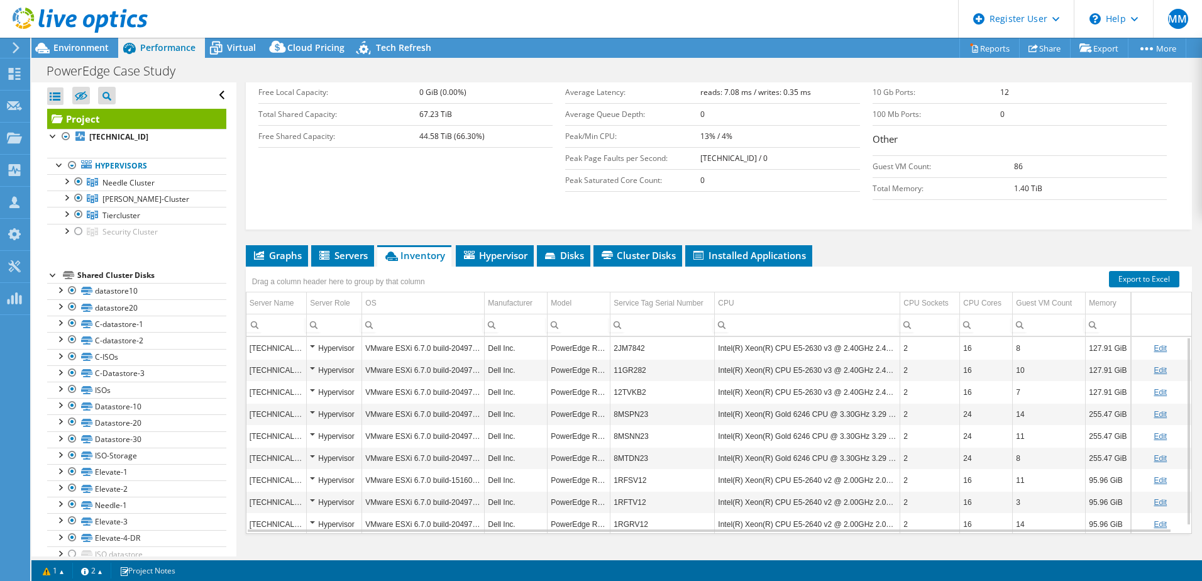
click at [346, 219] on div "Project Details Prepared for: Mitchel Deeks, mitcheld@spaceneedle.com Account S…" at bounding box center [718, 194] width 965 height 776
click at [350, 249] on span "Servers" at bounding box center [342, 255] width 50 height 13
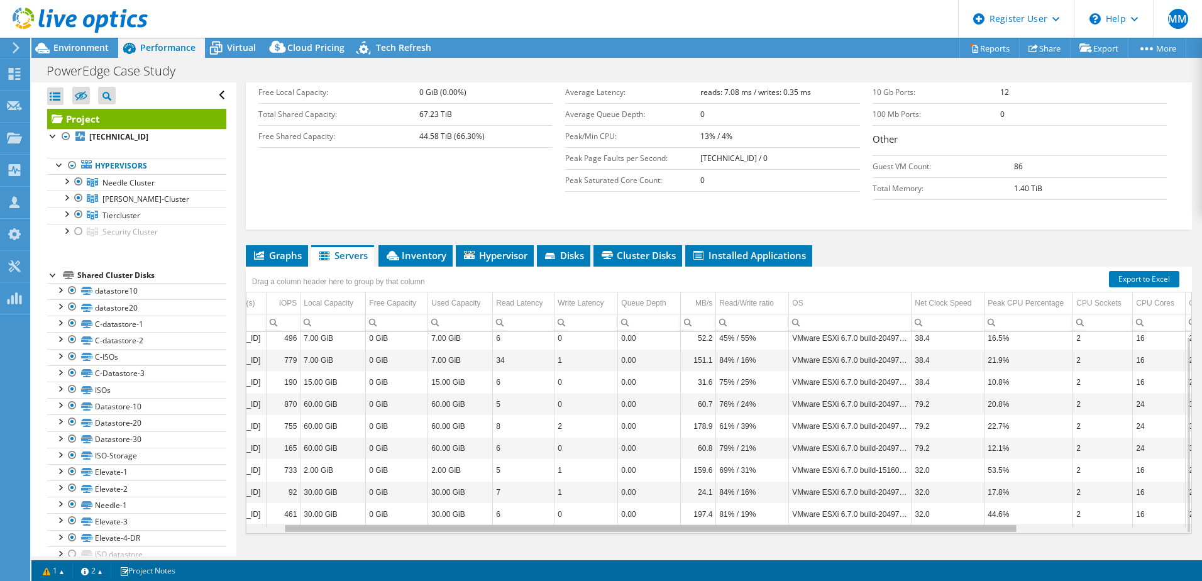
scroll to position [0, 0]
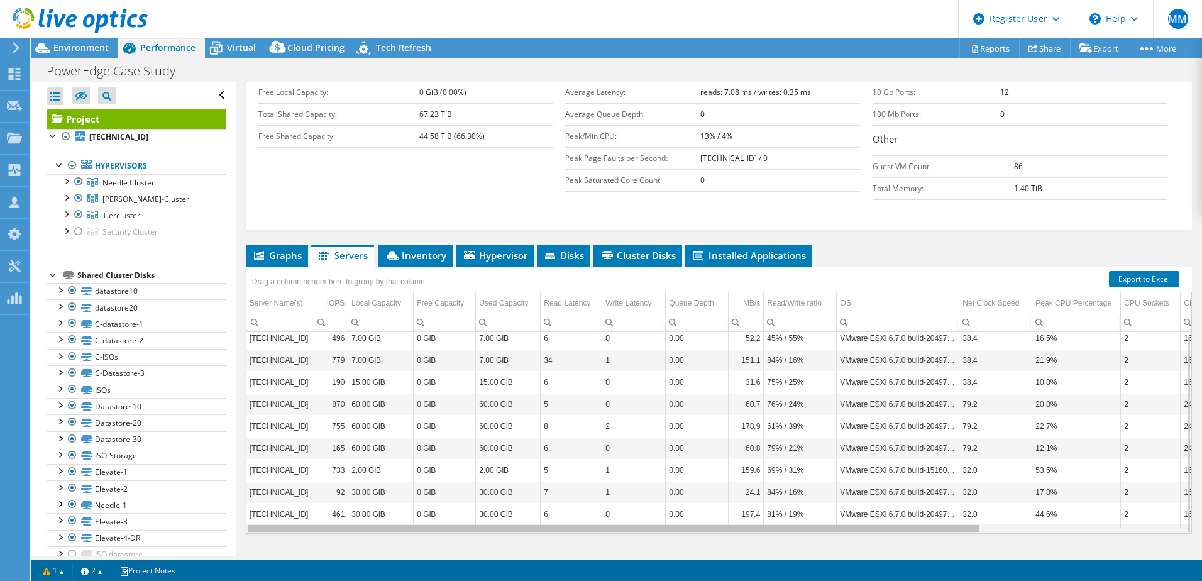
drag, startPoint x: 718, startPoint y: 507, endPoint x: 656, endPoint y: 513, distance: 62.6
click at [656, 513] on body "MM Dell User Mary McMahon Mary.McMahon@dell.com Dell My Profile Log Out \n Help…" at bounding box center [601, 290] width 1202 height 581
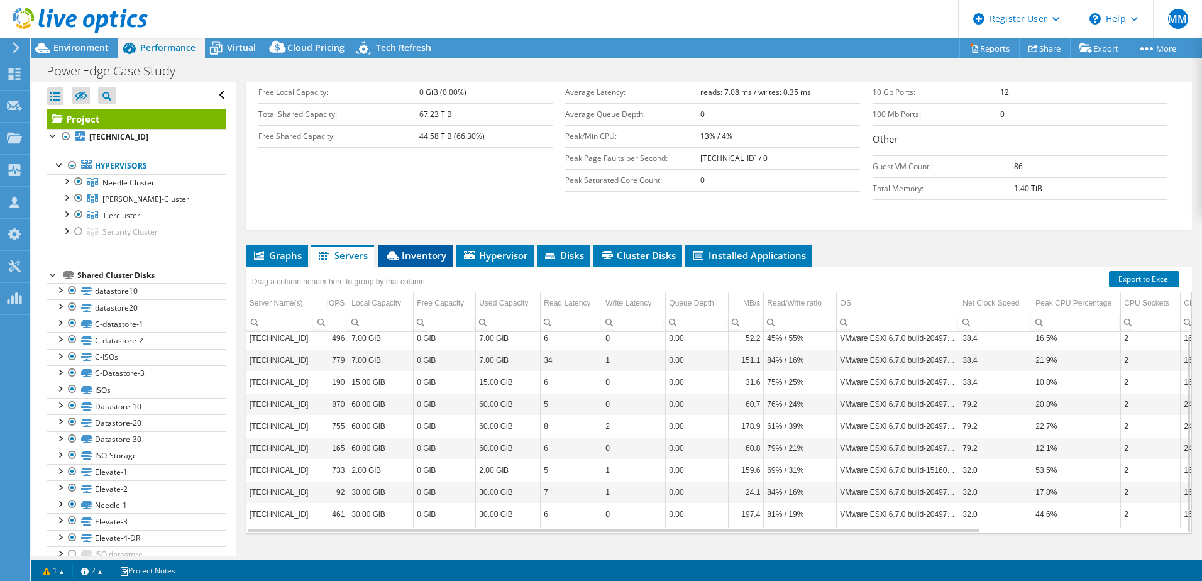
click at [414, 249] on span "Inventory" at bounding box center [416, 255] width 62 height 13
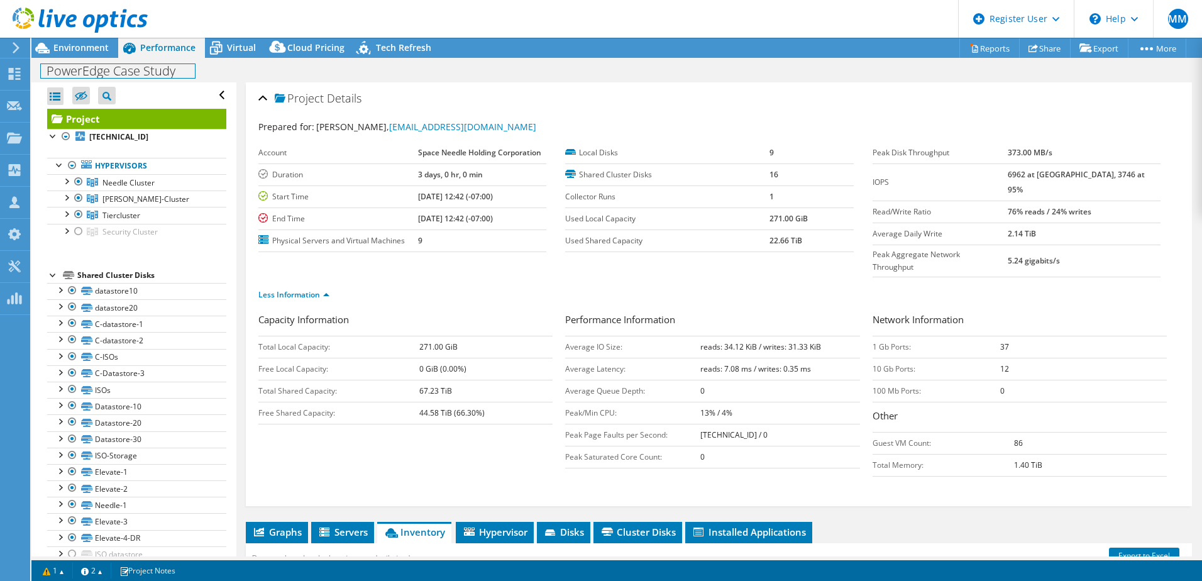
click at [85, 58] on div "PowerEdge Case Study Print" at bounding box center [616, 70] width 1170 height 25
click at [79, 47] on span "Environment" at bounding box center [80, 47] width 55 height 12
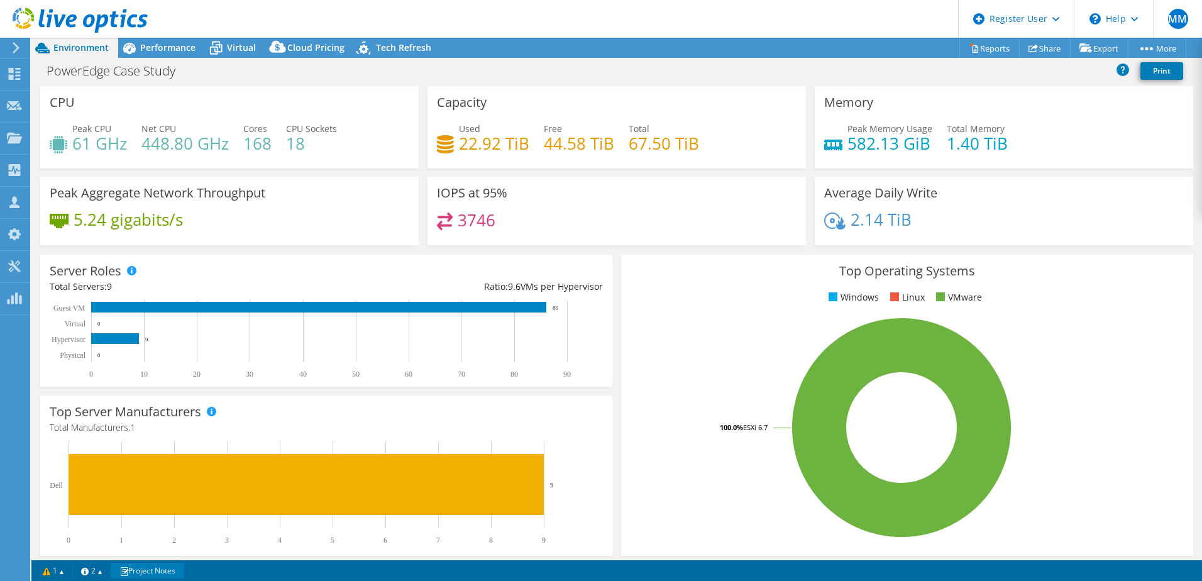
click at [161, 574] on link "Project Notes" at bounding box center [148, 571] width 74 height 16
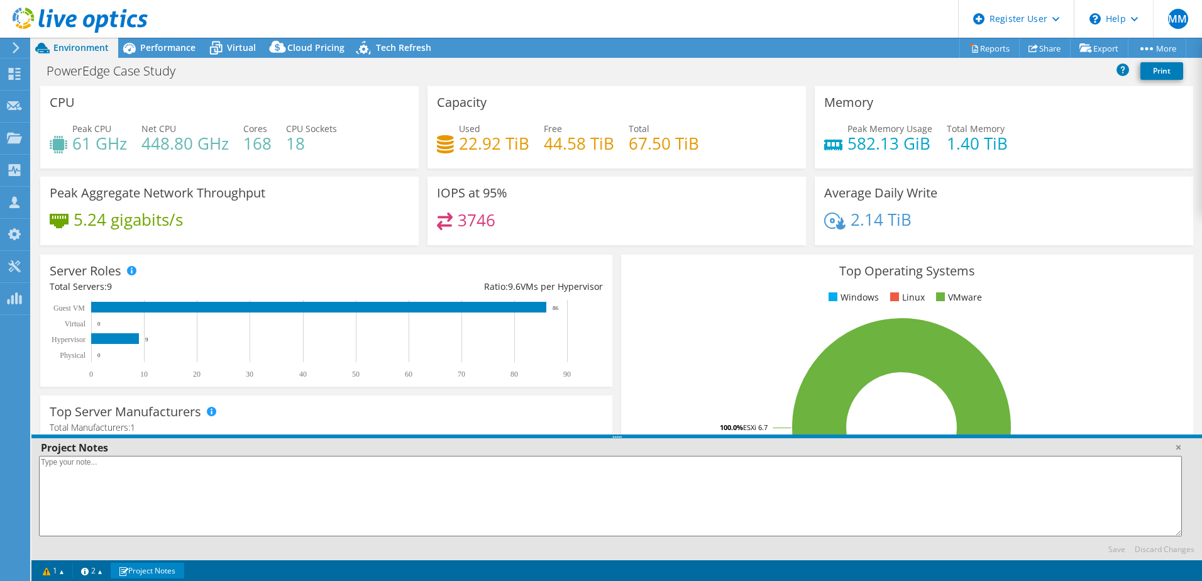
click at [161, 574] on link "Project Notes" at bounding box center [148, 571] width 74 height 16
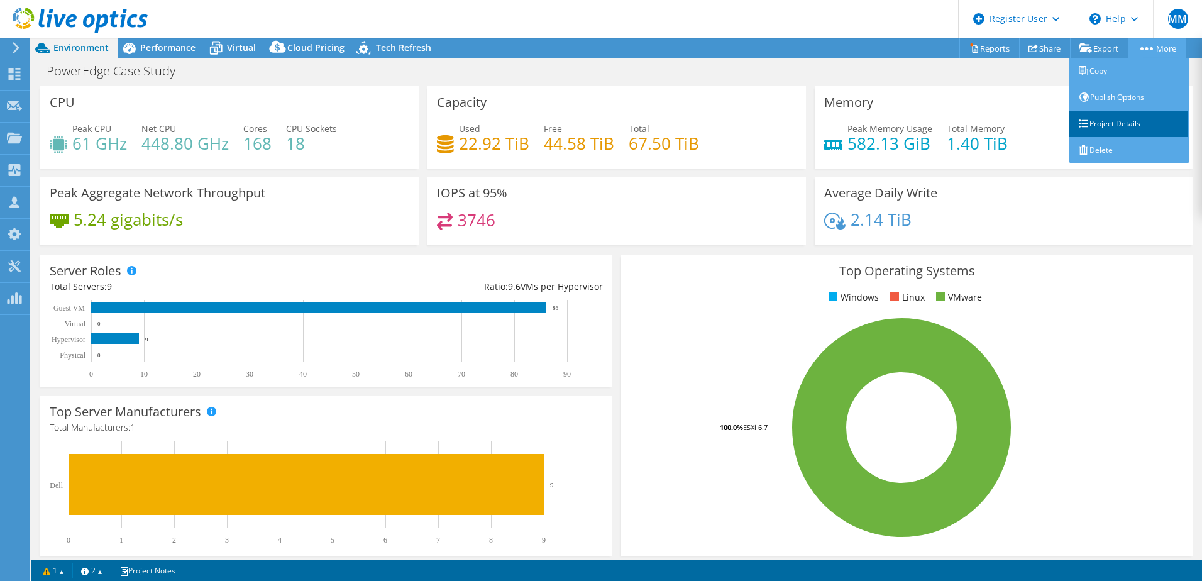
click at [1118, 126] on link "Project Details" at bounding box center [1128, 124] width 119 height 26
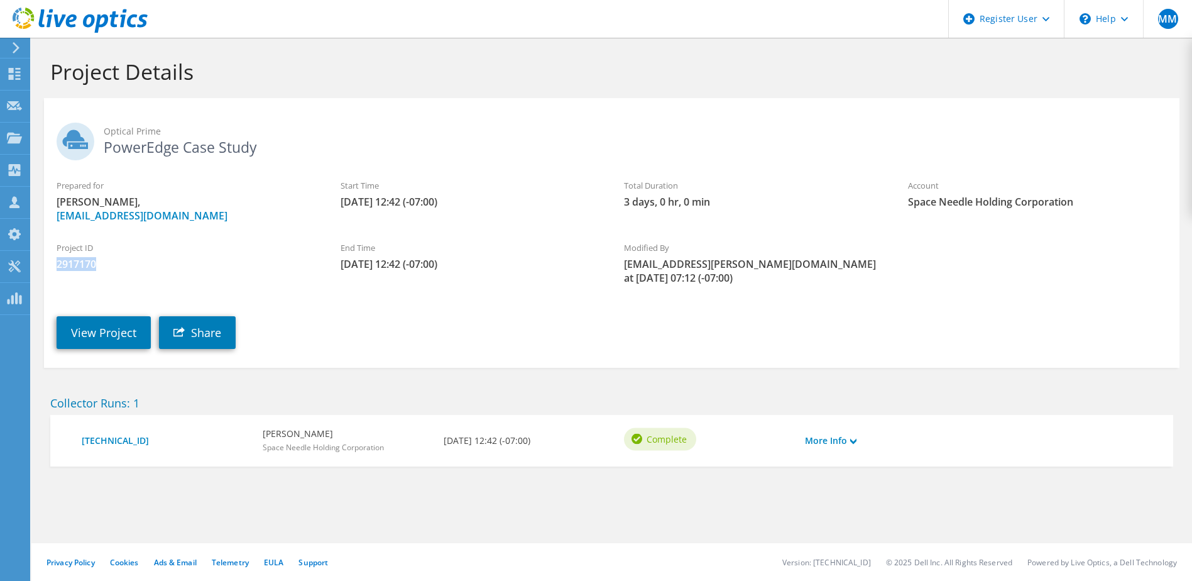
drag, startPoint x: 99, startPoint y: 264, endPoint x: 33, endPoint y: 265, distance: 66.0
click at [33, 265] on section "Project Details Optical Prime PowerEdge Case Study Prepared for [PERSON_NAME], …" at bounding box center [611, 290] width 1161 height 504
copy span "2917170"
